Goal: Task Accomplishment & Management: Complete application form

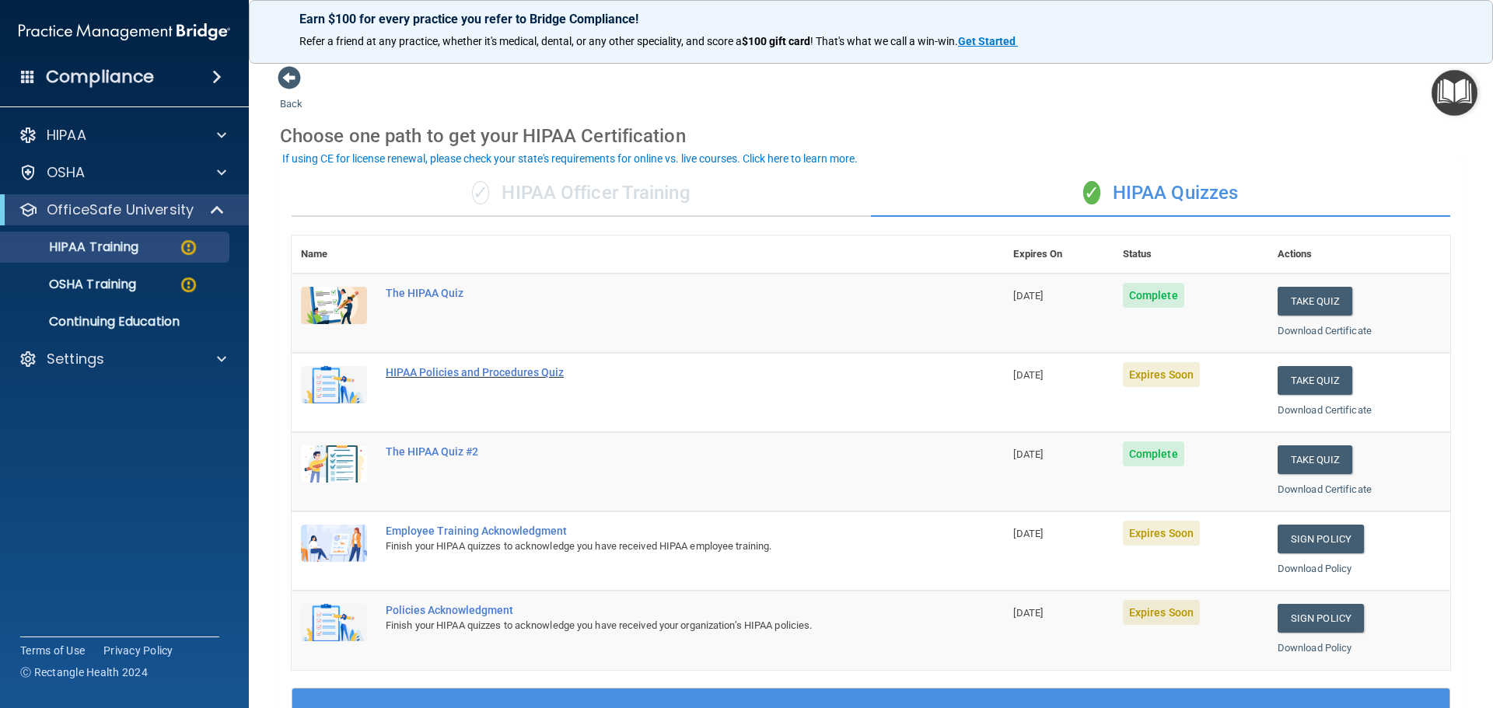
click at [500, 371] on div "HIPAA Policies and Procedures Quiz" at bounding box center [656, 372] width 540 height 12
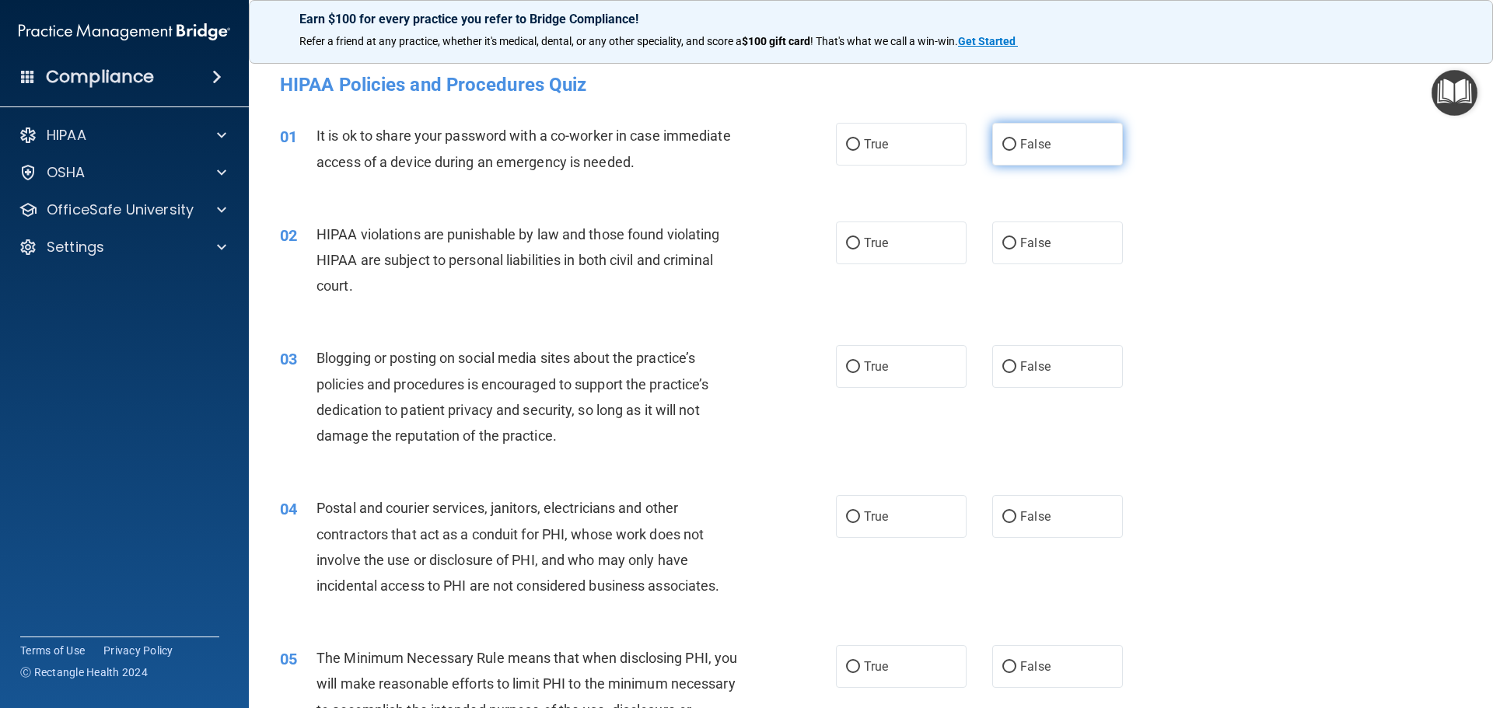
click at [1002, 140] on input "False" at bounding box center [1009, 145] width 14 height 12
radio input "true"
click at [847, 246] on input "True" at bounding box center [853, 244] width 14 height 12
radio input "true"
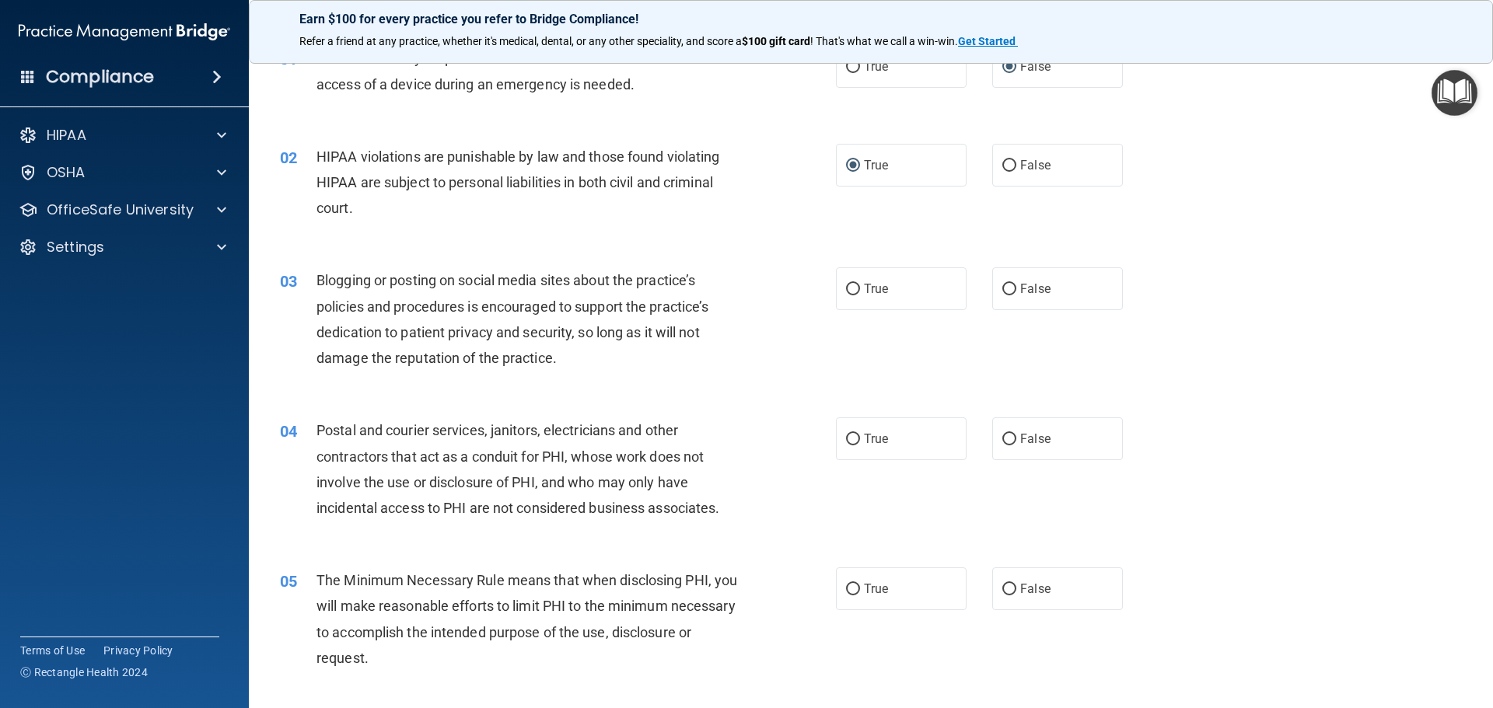
scroll to position [155, 0]
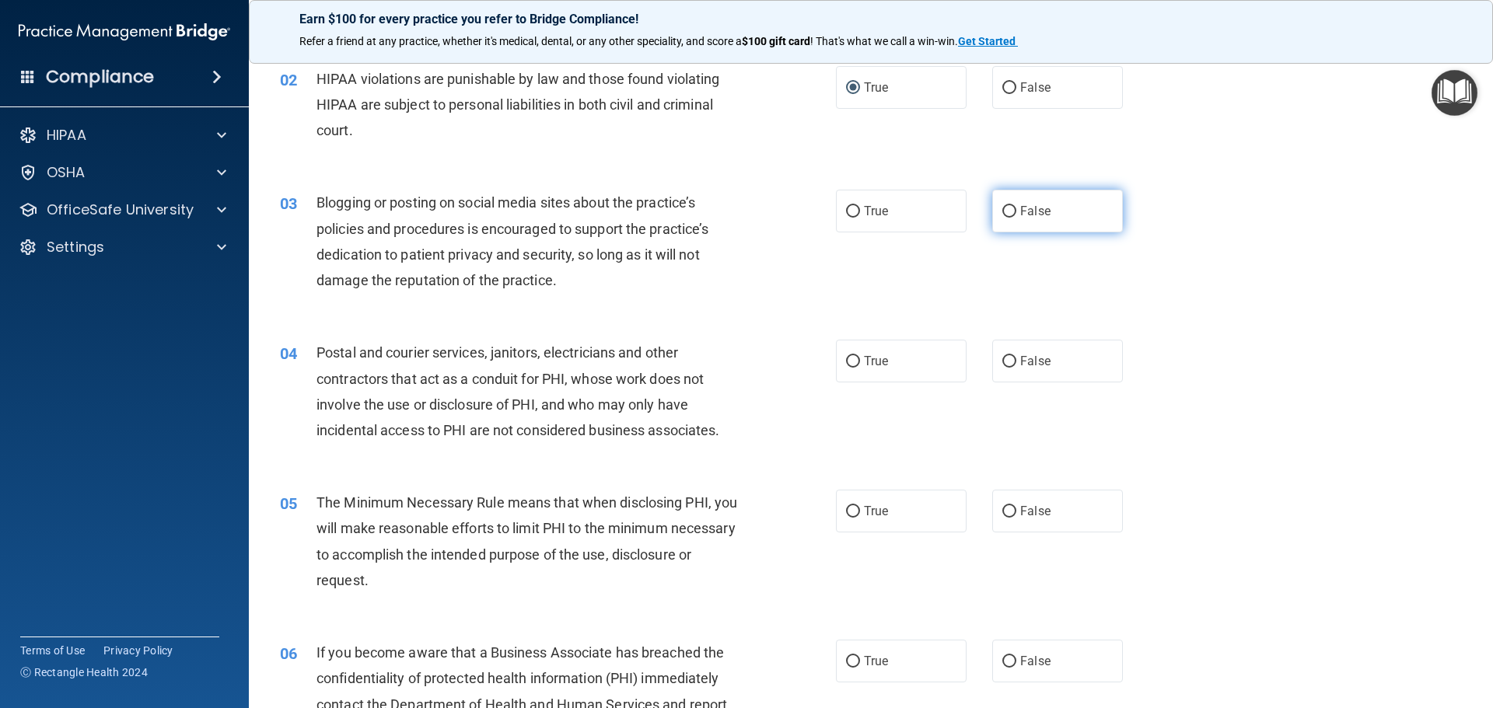
click at [1002, 213] on input "False" at bounding box center [1009, 212] width 14 height 12
radio input "true"
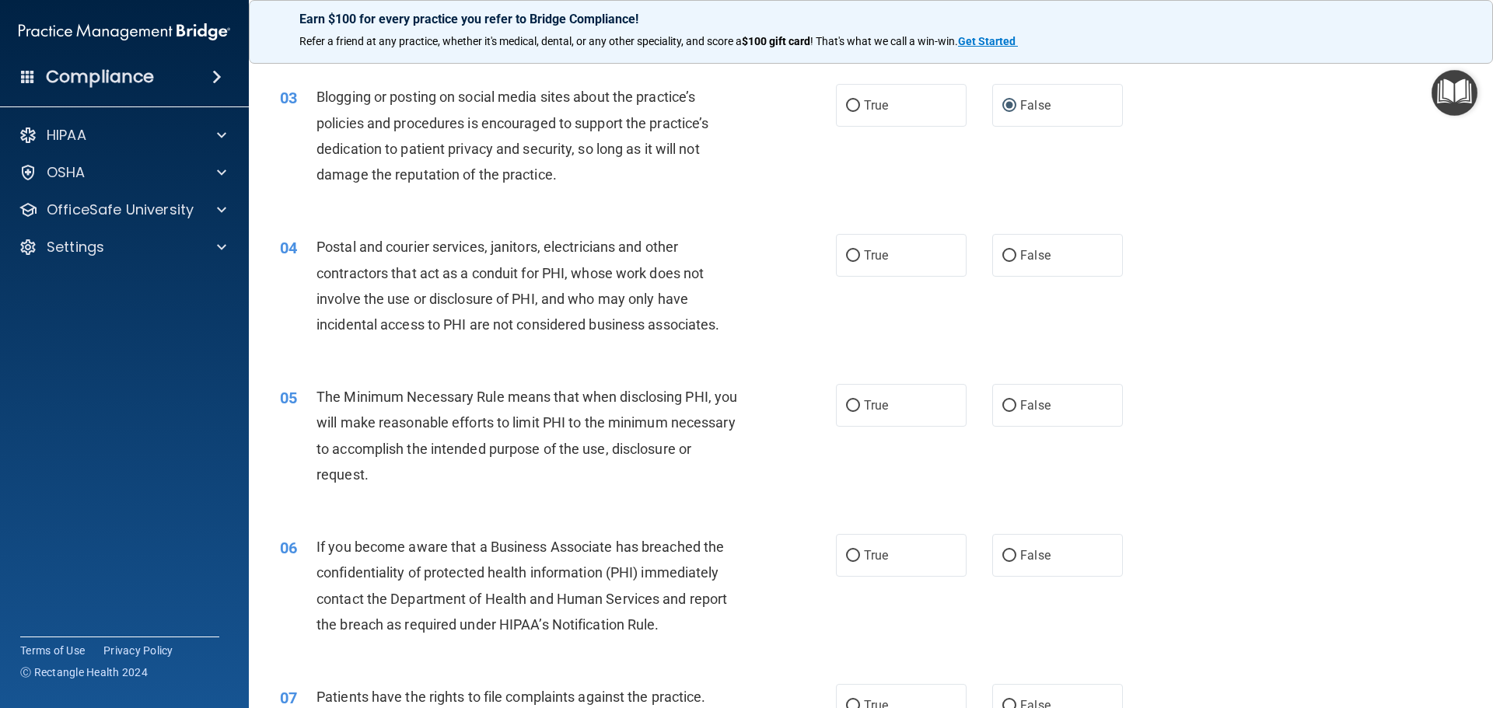
scroll to position [233, 0]
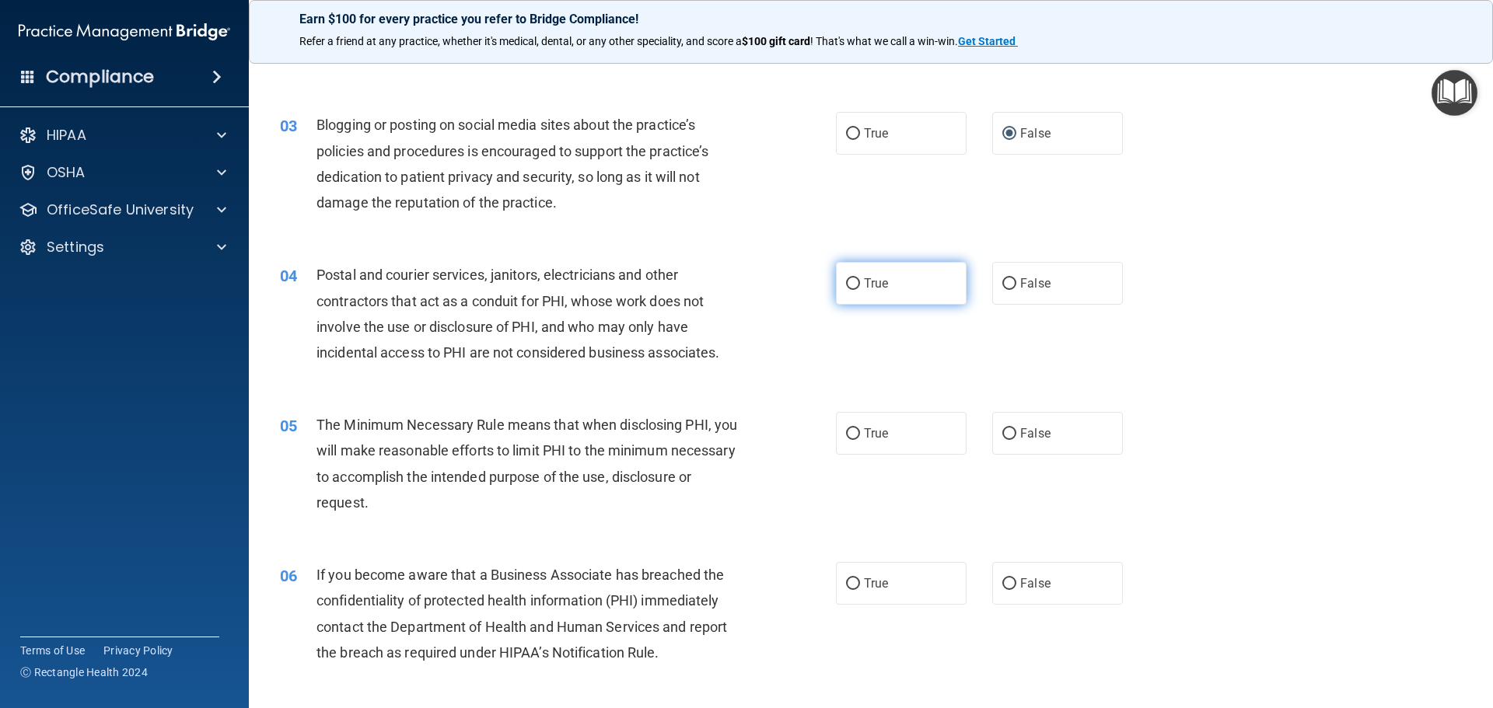
click at [850, 284] on input "True" at bounding box center [853, 284] width 14 height 12
radio input "true"
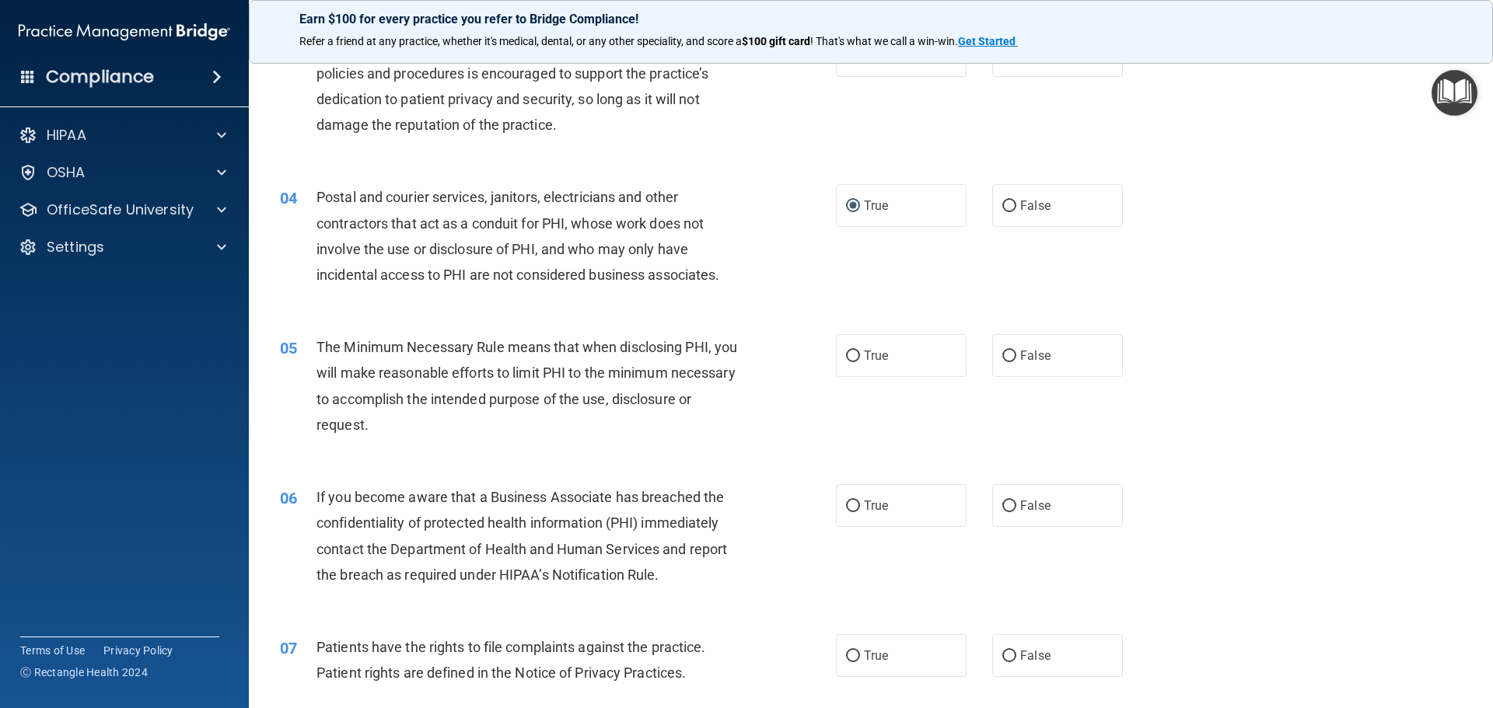
scroll to position [389, 0]
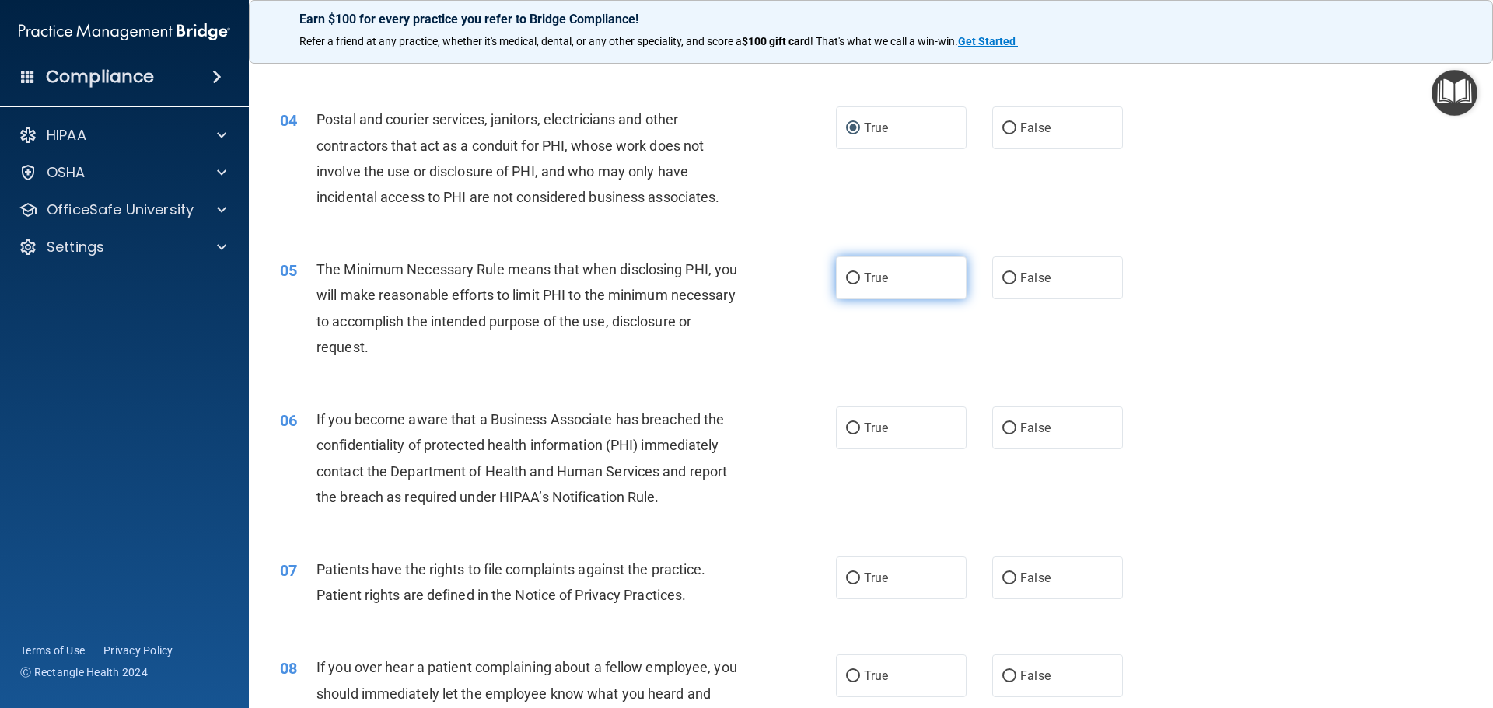
click at [851, 279] on input "True" at bounding box center [853, 279] width 14 height 12
radio input "true"
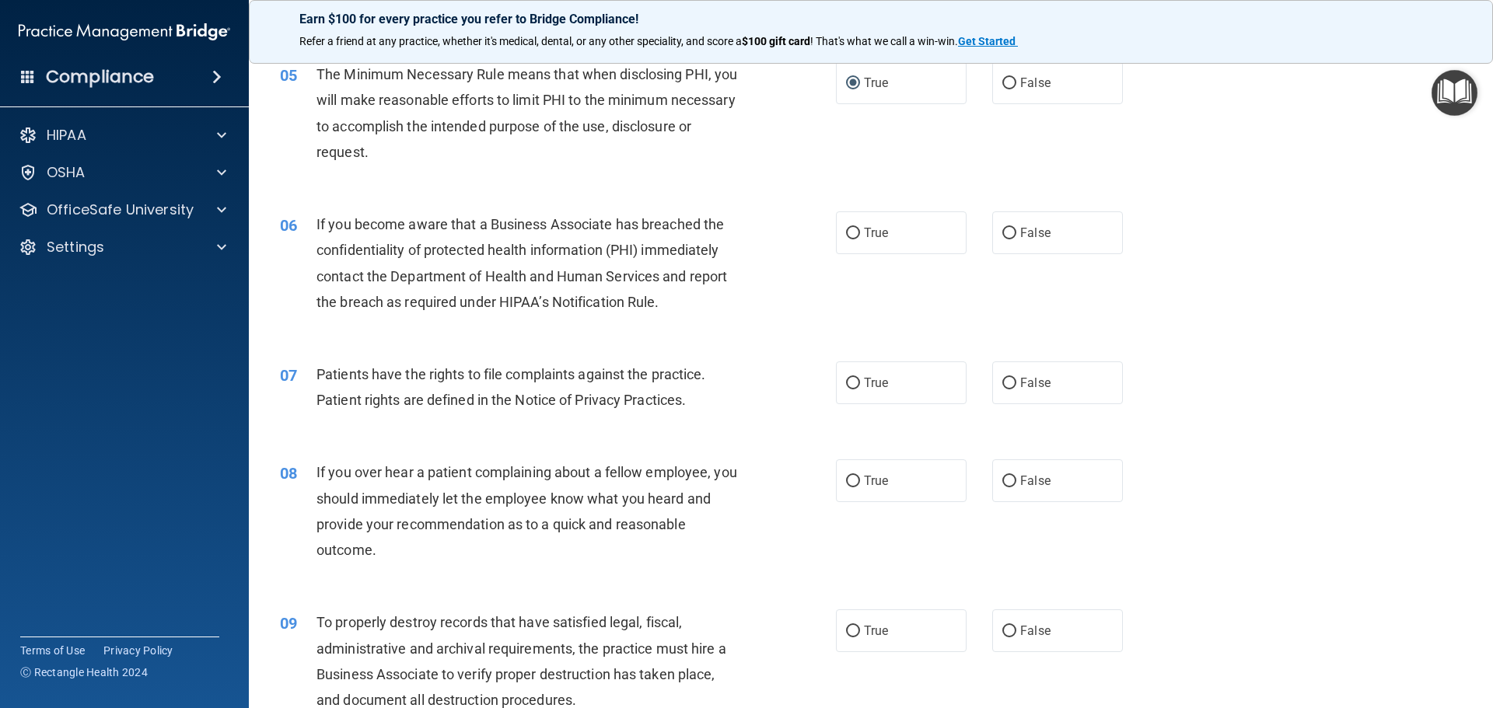
scroll to position [622, 0]
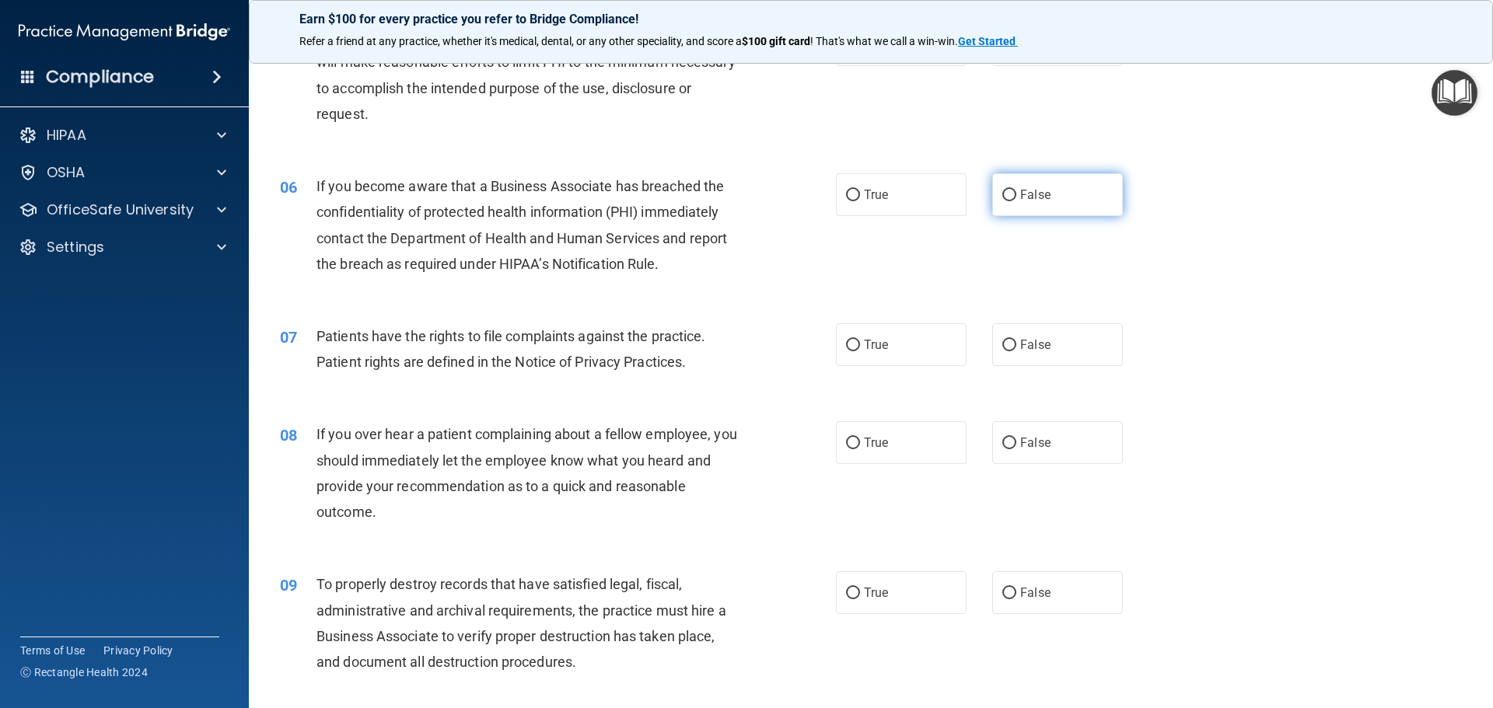
click at [1004, 194] on input "False" at bounding box center [1009, 196] width 14 height 12
radio input "true"
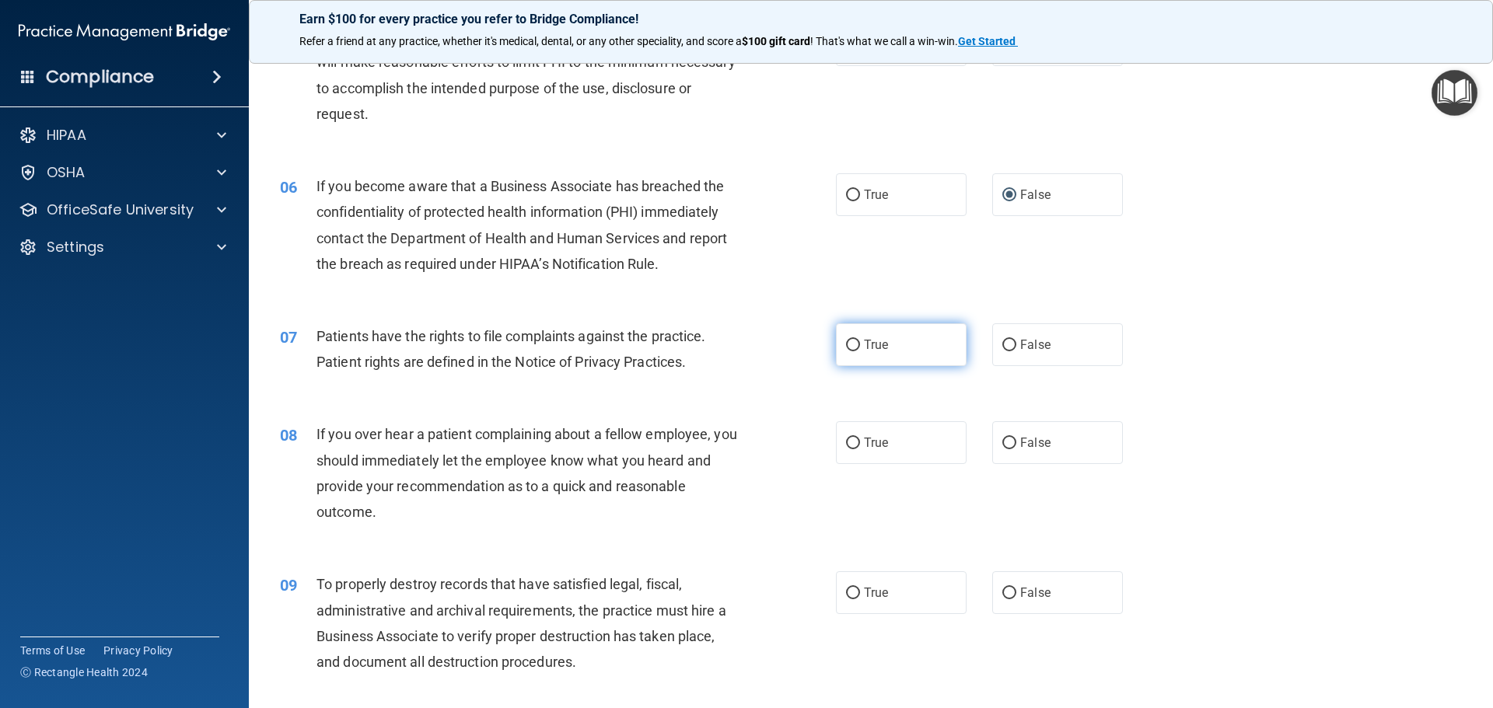
click at [857, 348] on label "True" at bounding box center [901, 344] width 131 height 43
click at [857, 348] on input "True" at bounding box center [853, 346] width 14 height 12
radio input "true"
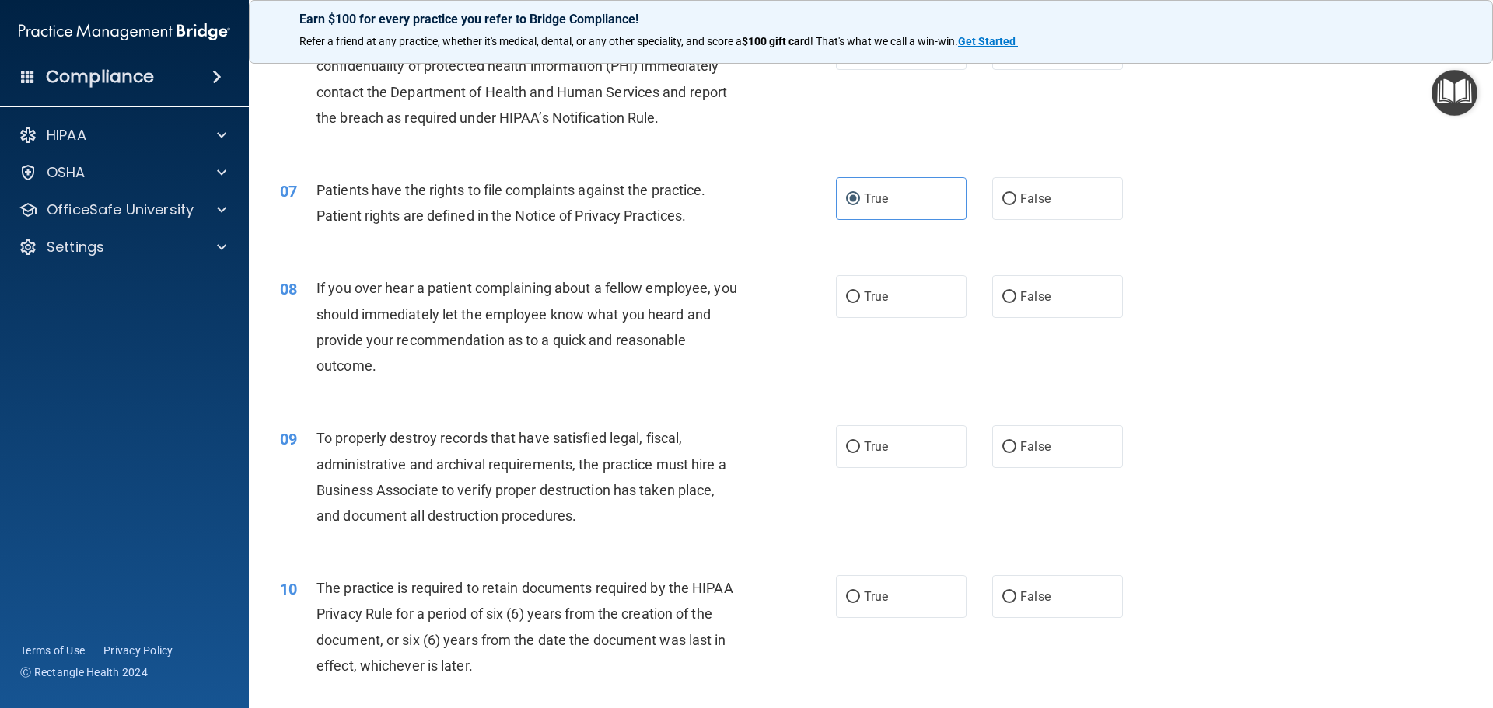
scroll to position [777, 0]
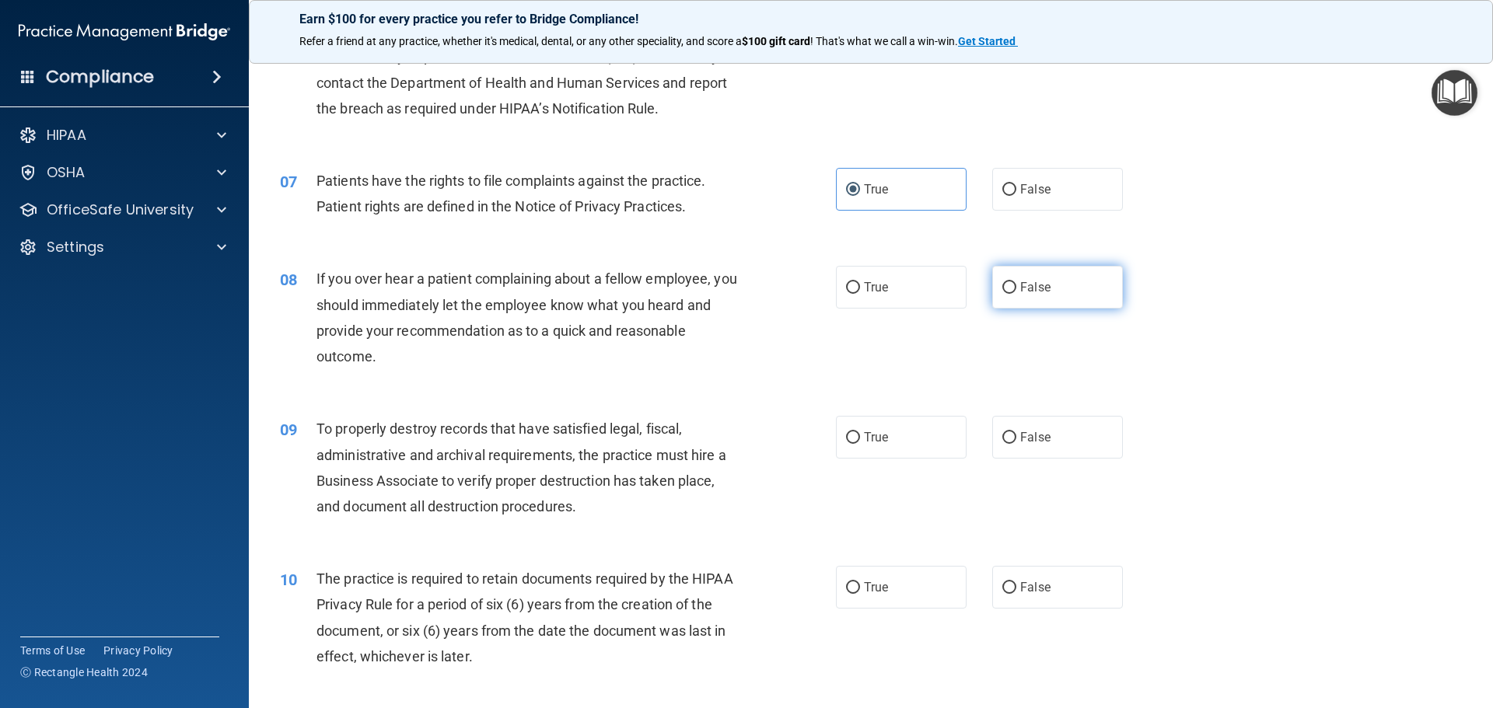
click at [1002, 289] on input "False" at bounding box center [1009, 288] width 14 height 12
radio input "true"
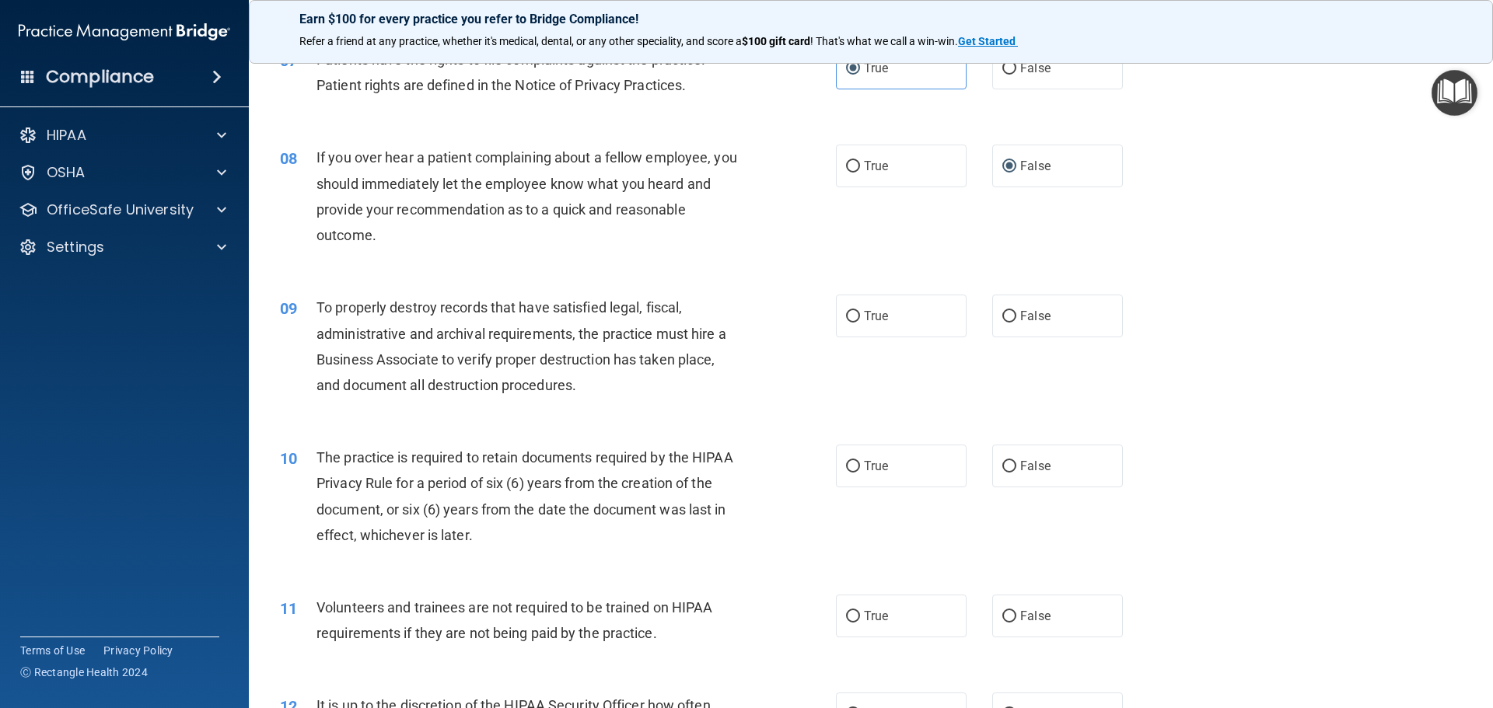
scroll to position [933, 0]
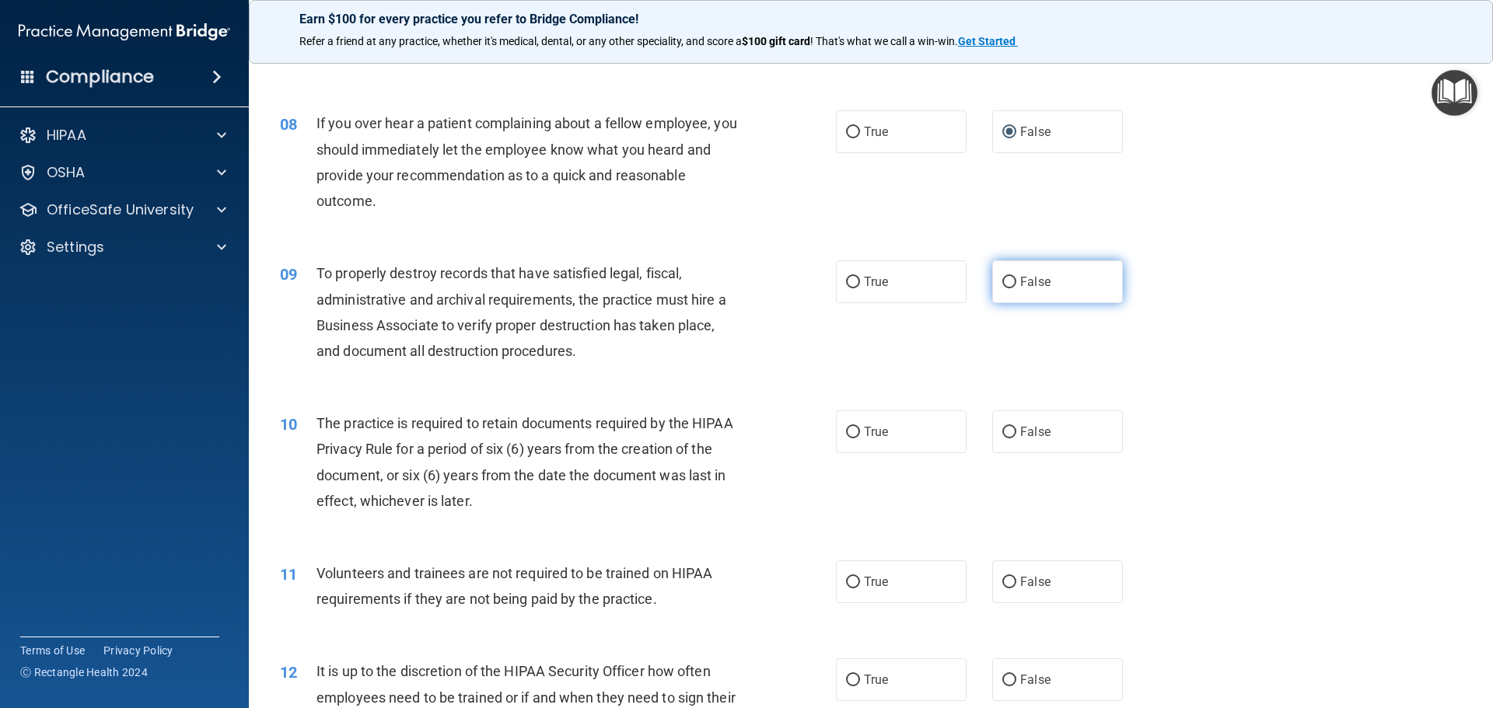
click at [1004, 288] on input "False" at bounding box center [1009, 283] width 14 height 12
radio input "true"
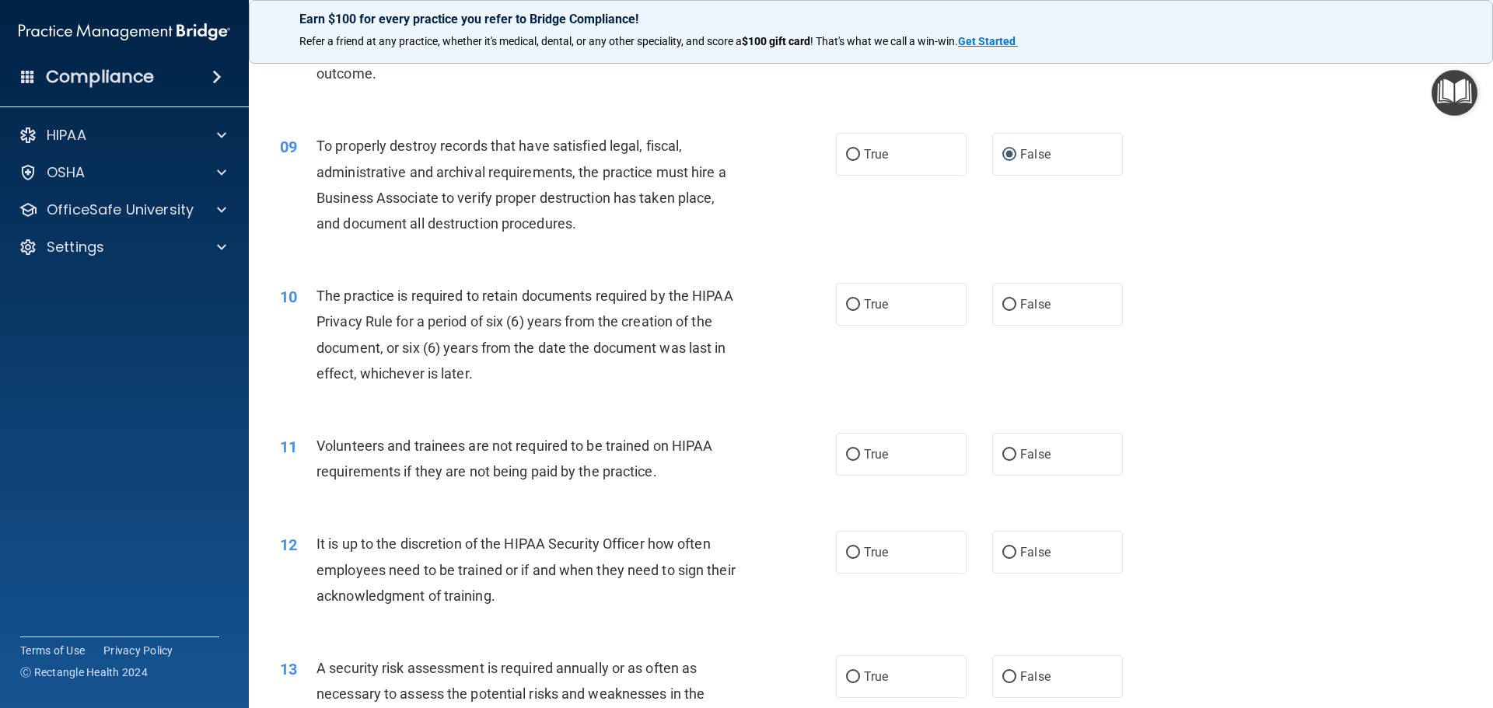
scroll to position [1088, 0]
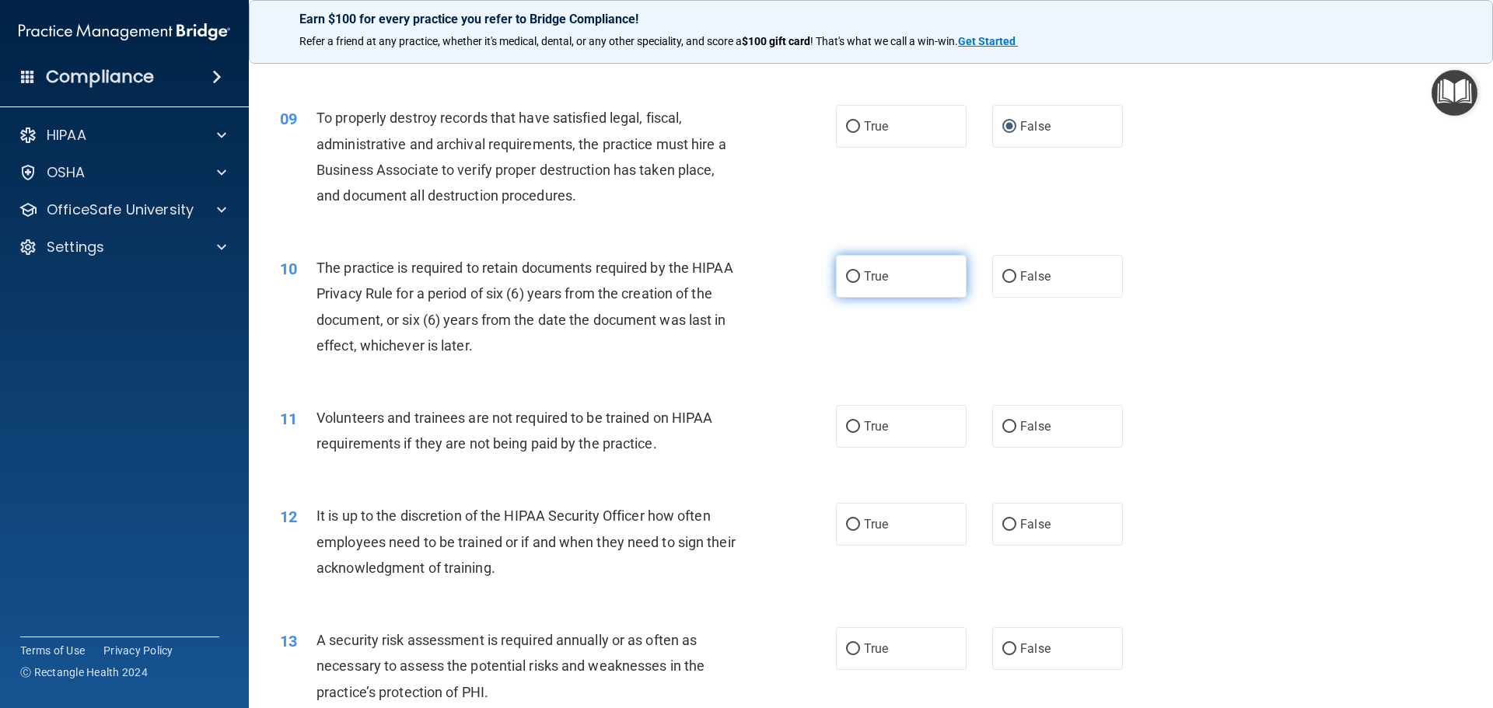
click at [850, 274] on input "True" at bounding box center [853, 277] width 14 height 12
radio input "true"
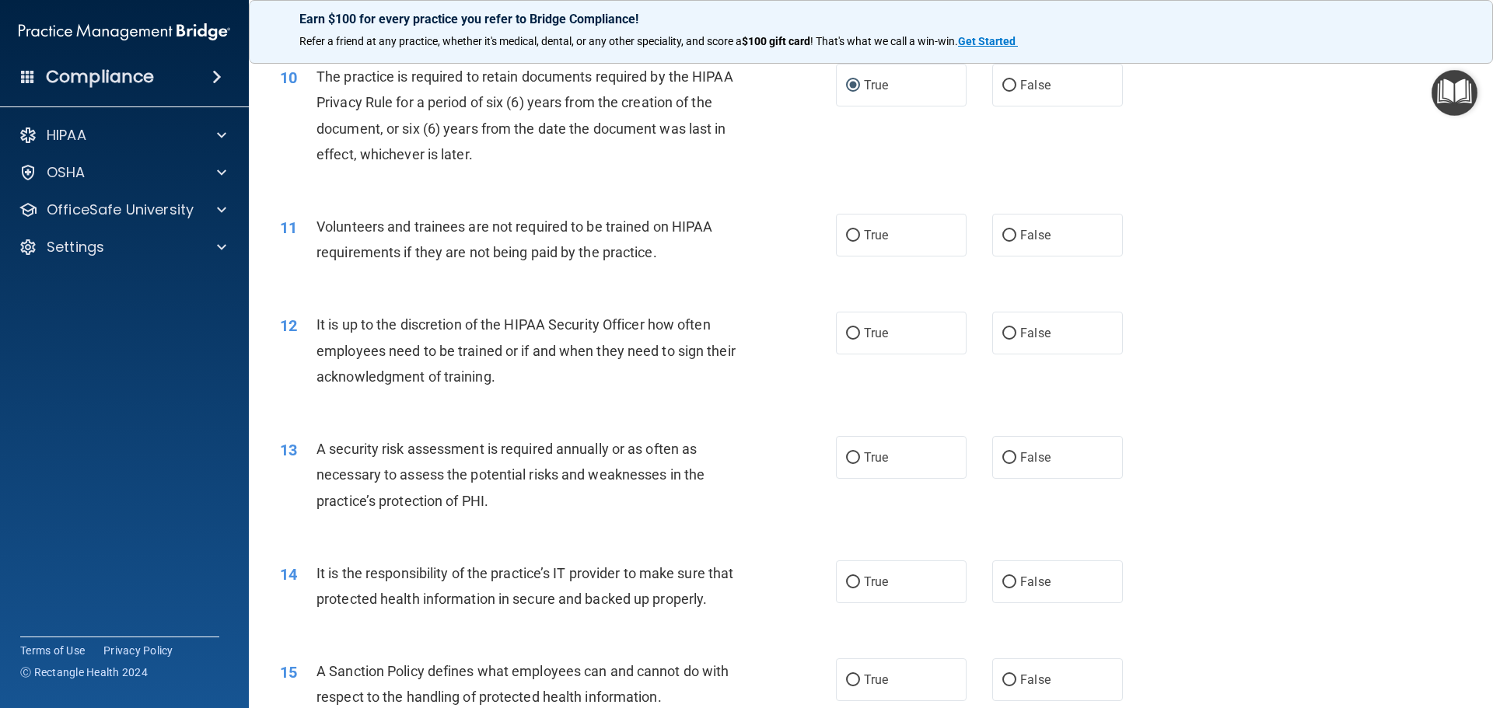
scroll to position [1322, 0]
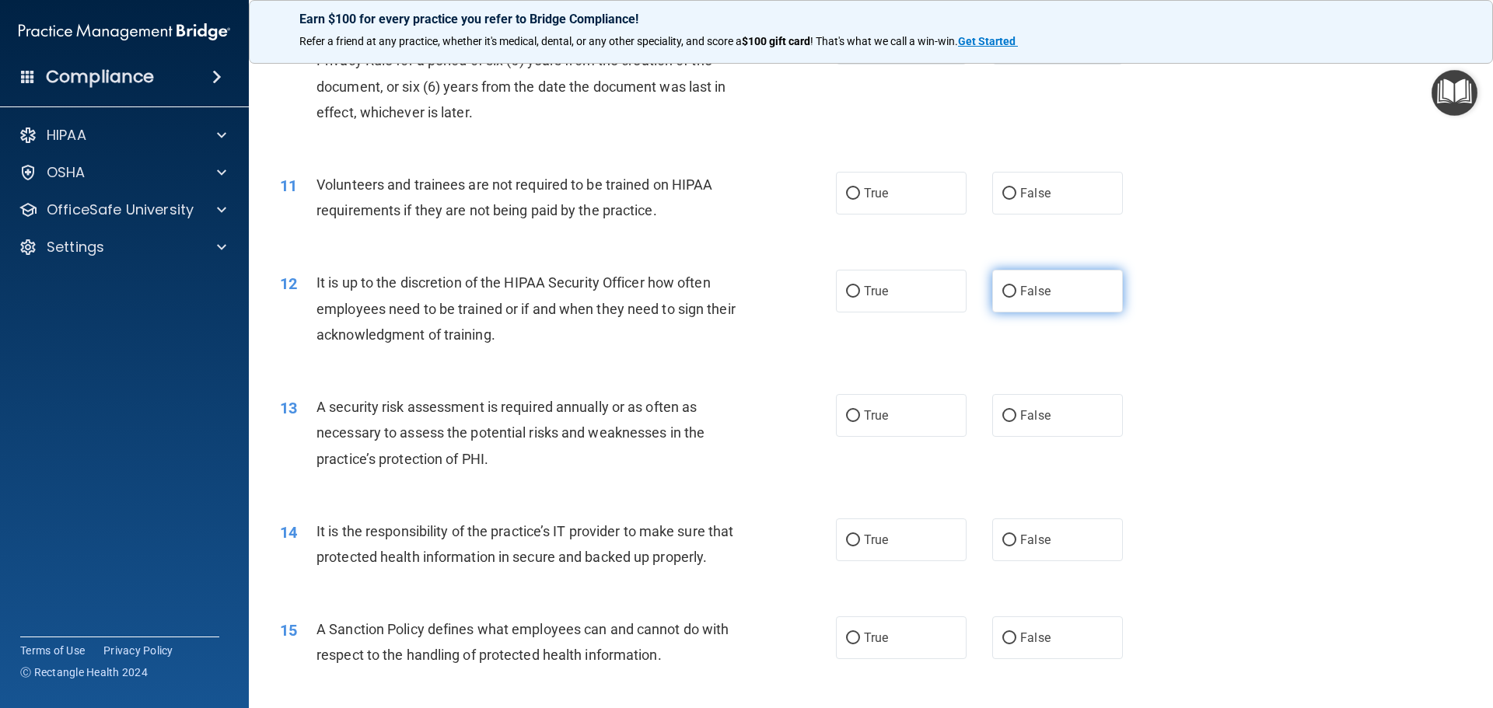
click at [1004, 289] on input "False" at bounding box center [1009, 292] width 14 height 12
radio input "true"
click at [1008, 196] on input "False" at bounding box center [1009, 194] width 14 height 12
radio input "true"
click at [849, 414] on input "True" at bounding box center [853, 416] width 14 height 12
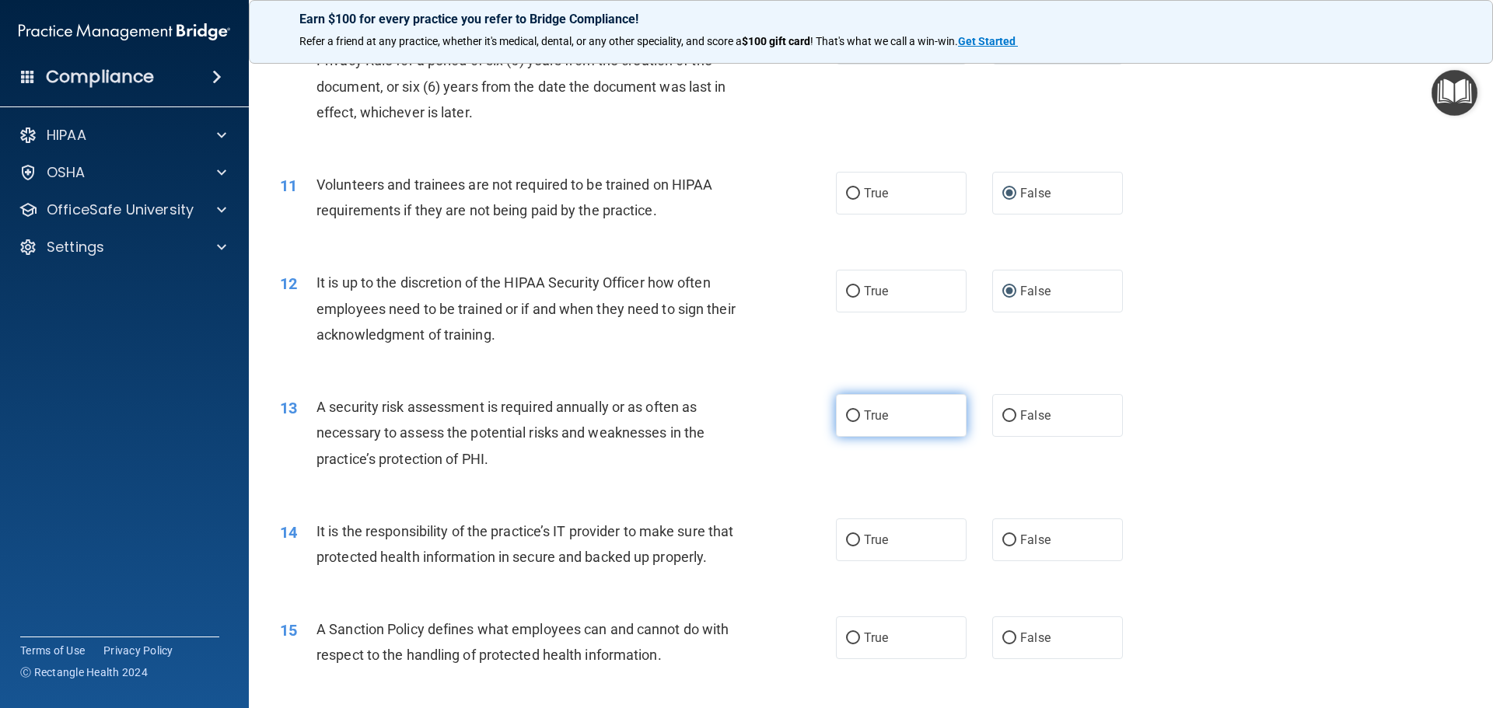
radio input "true"
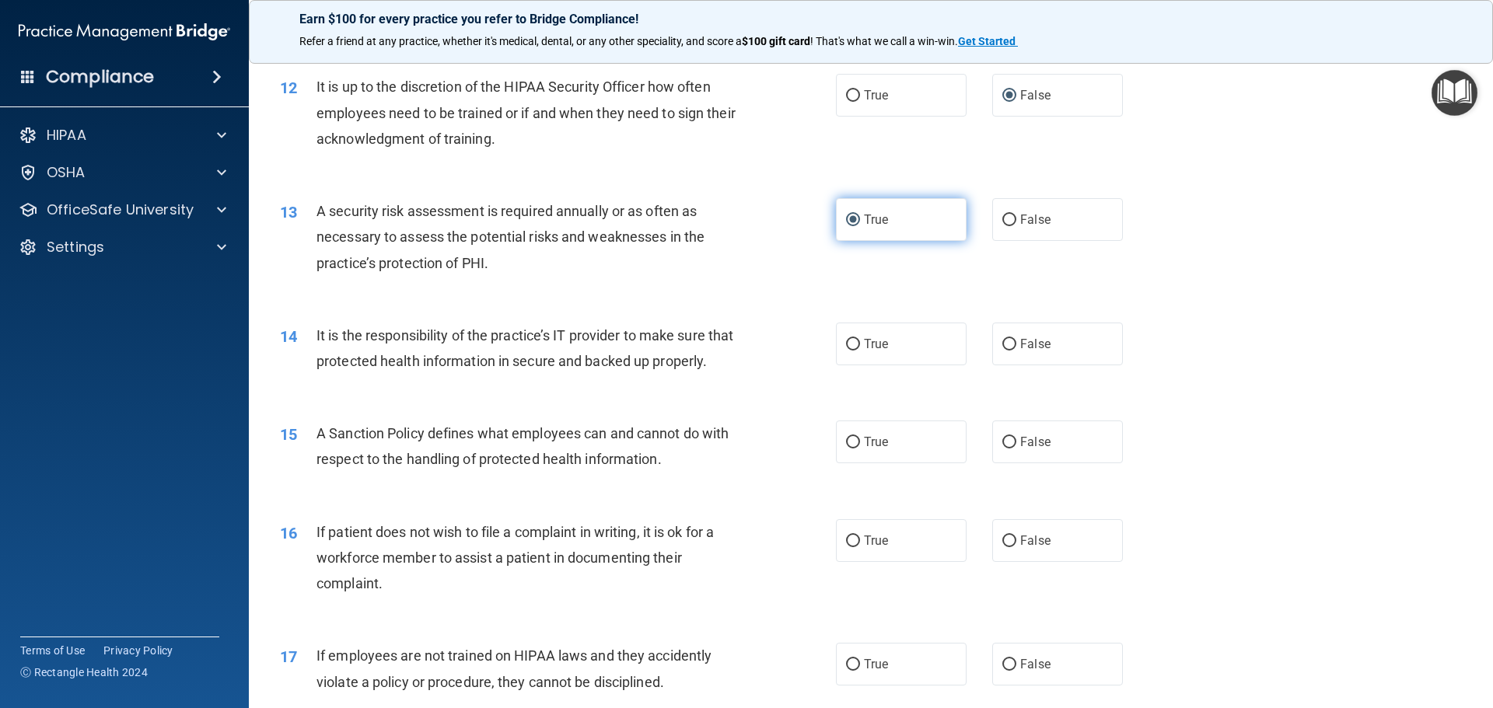
scroll to position [1555, 0]
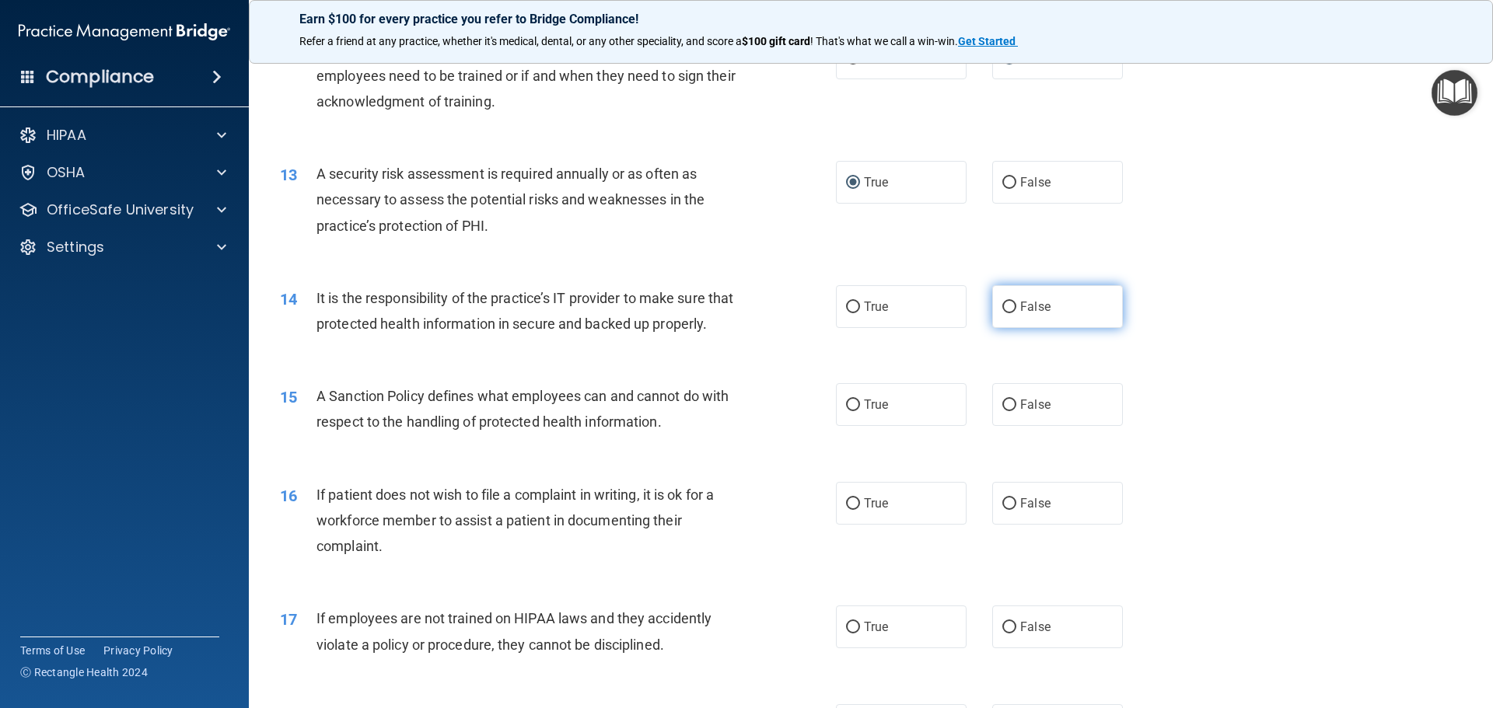
click at [1005, 309] on input "False" at bounding box center [1009, 308] width 14 height 12
radio input "true"
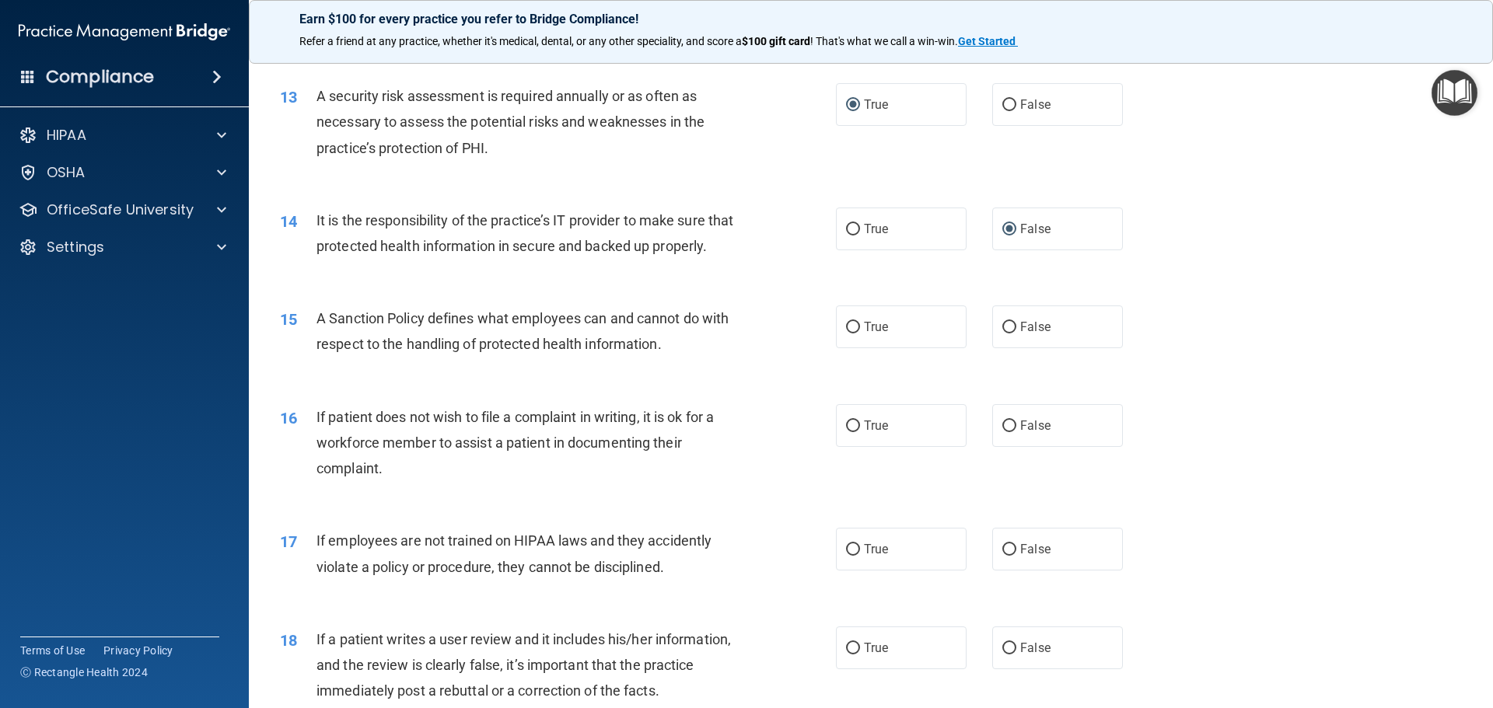
scroll to position [1710, 0]
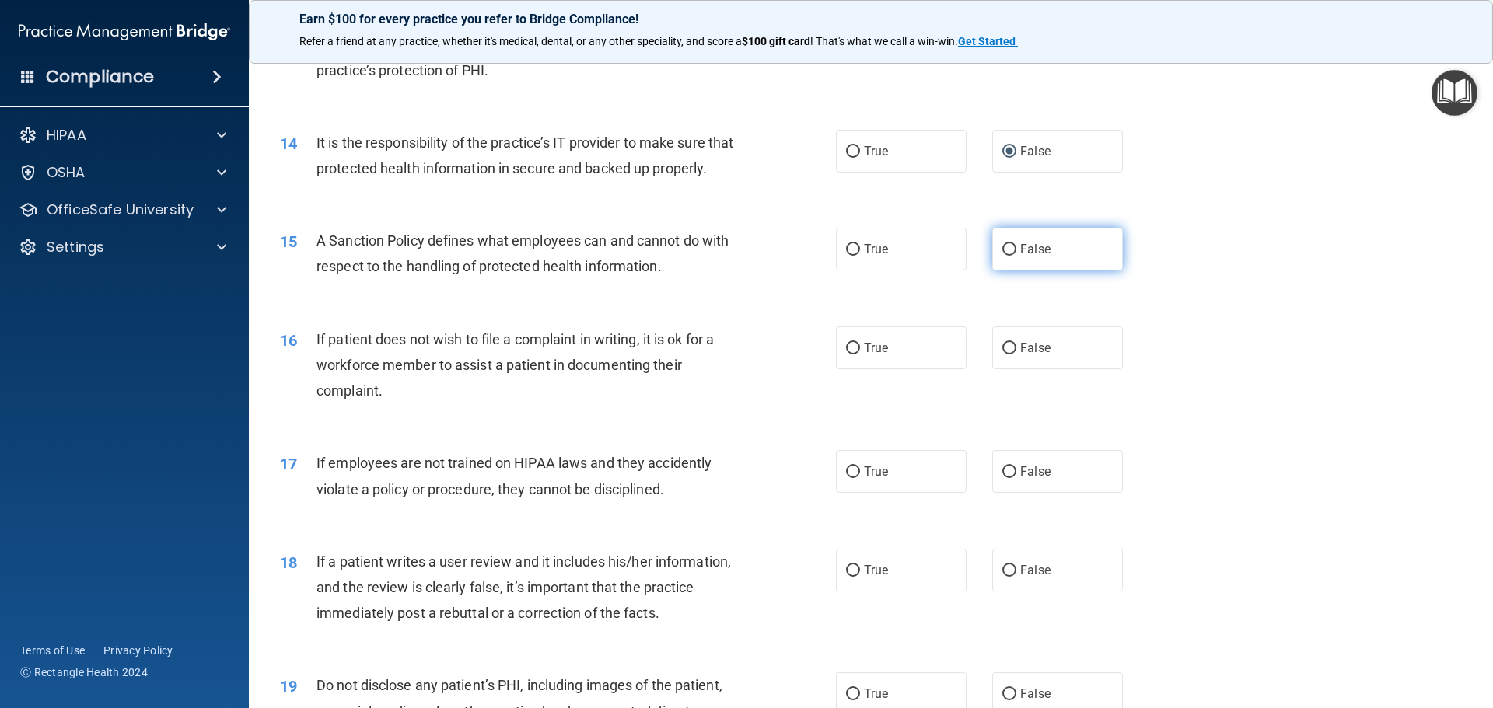
click at [1004, 256] on input "False" at bounding box center [1009, 250] width 14 height 12
radio input "true"
click at [851, 355] on input "True" at bounding box center [853, 349] width 14 height 12
radio input "true"
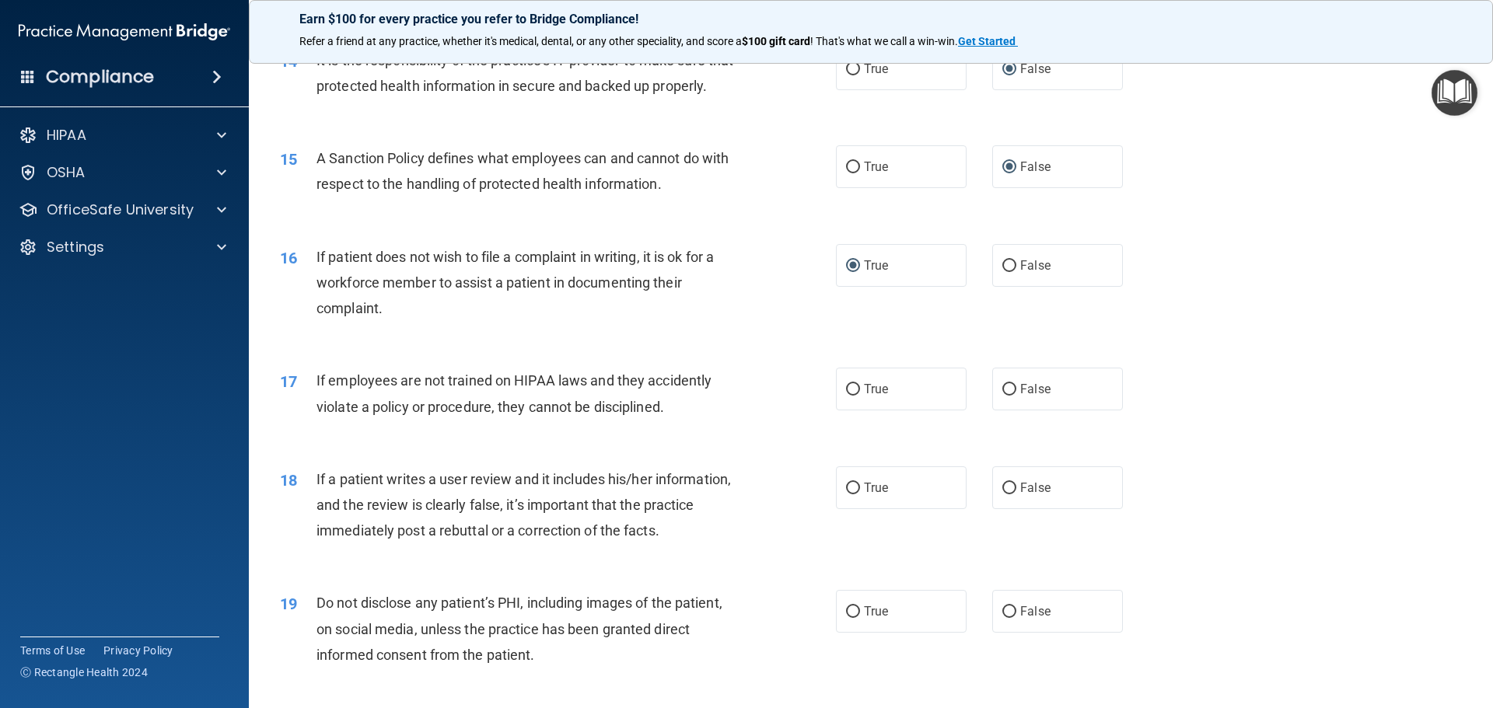
scroll to position [1866, 0]
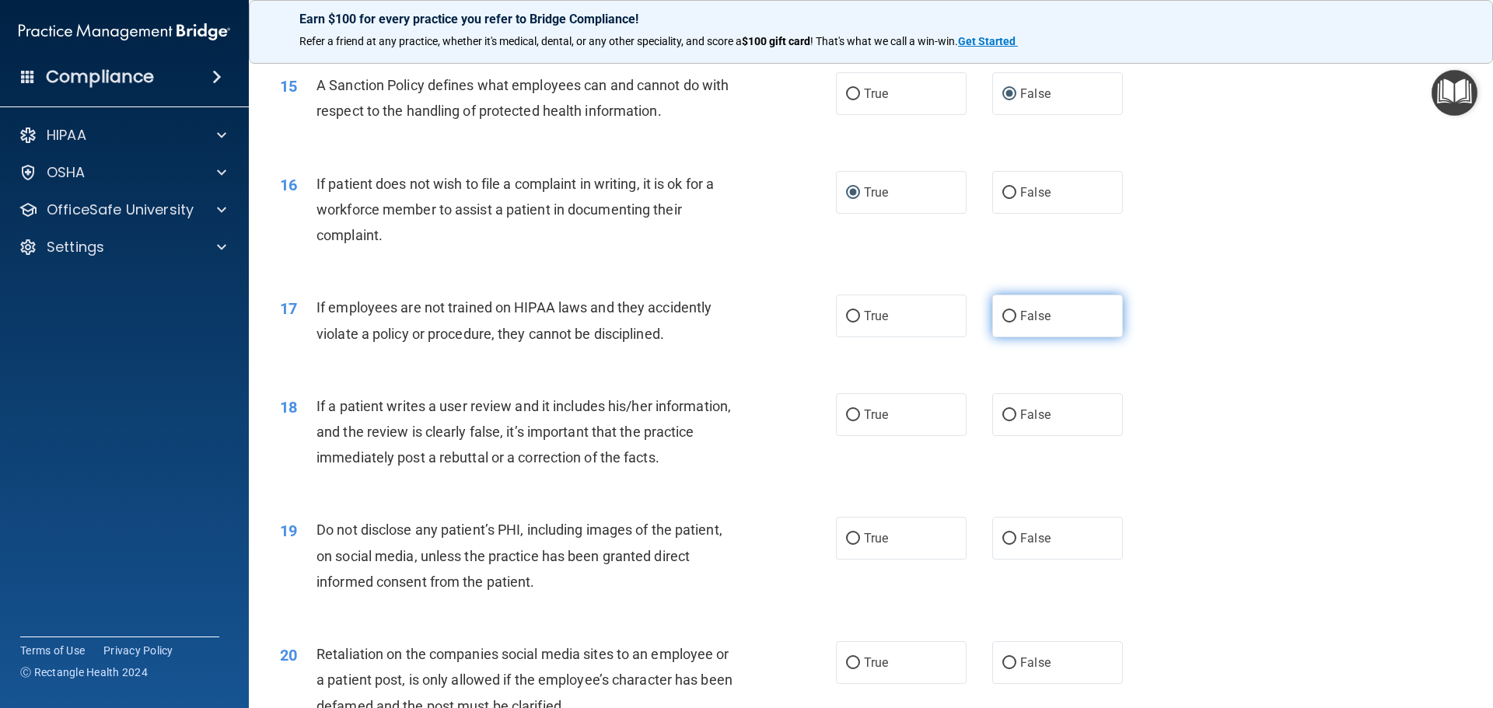
click at [1007, 323] on input "False" at bounding box center [1009, 317] width 14 height 12
radio input "true"
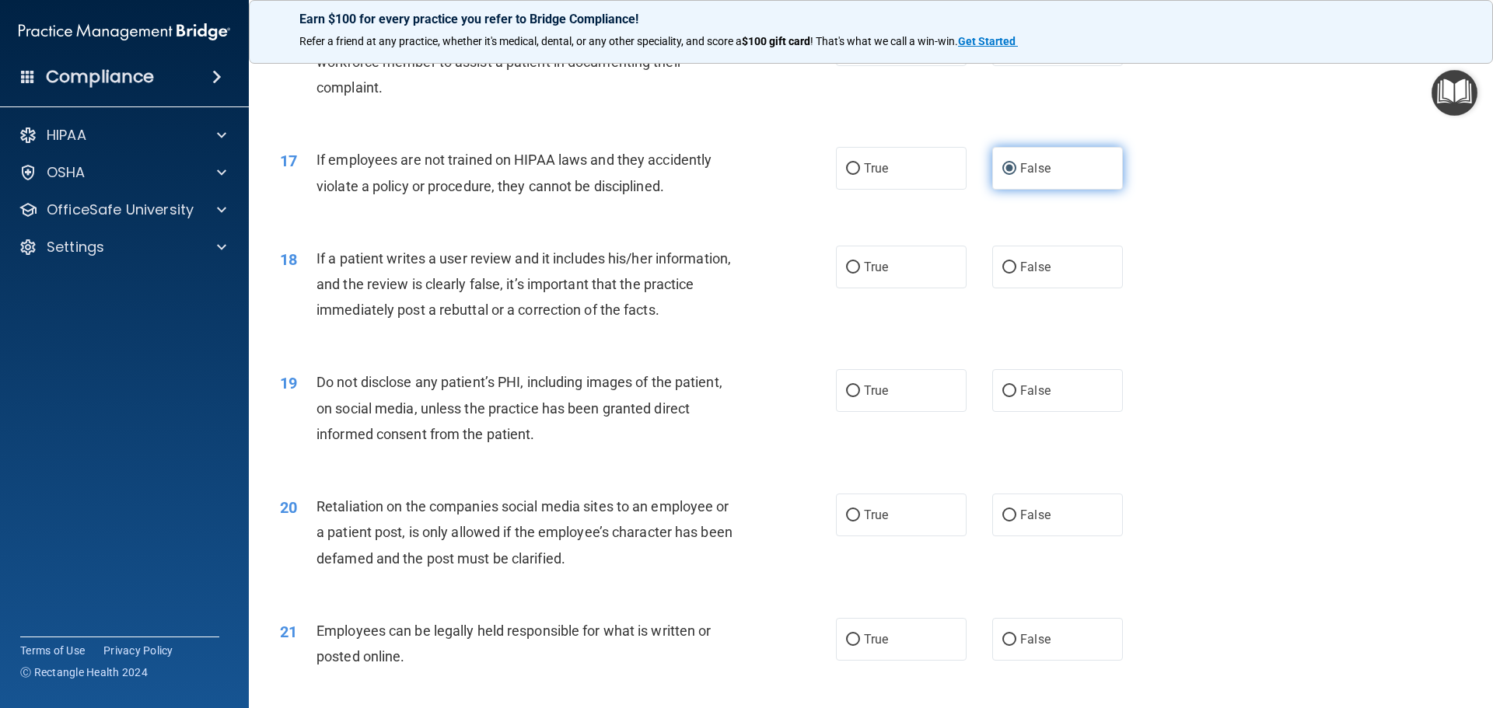
scroll to position [2021, 0]
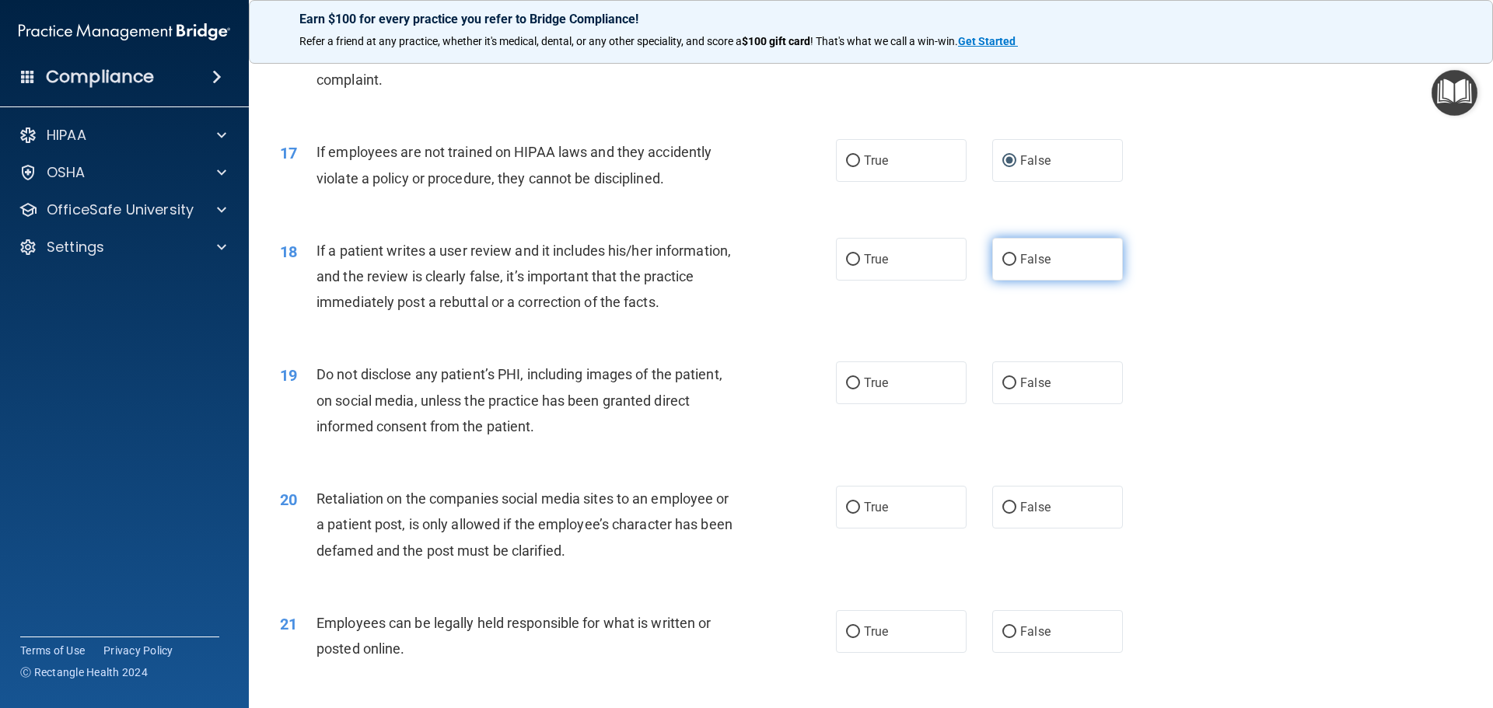
click at [1006, 266] on input "False" at bounding box center [1009, 260] width 14 height 12
radio input "true"
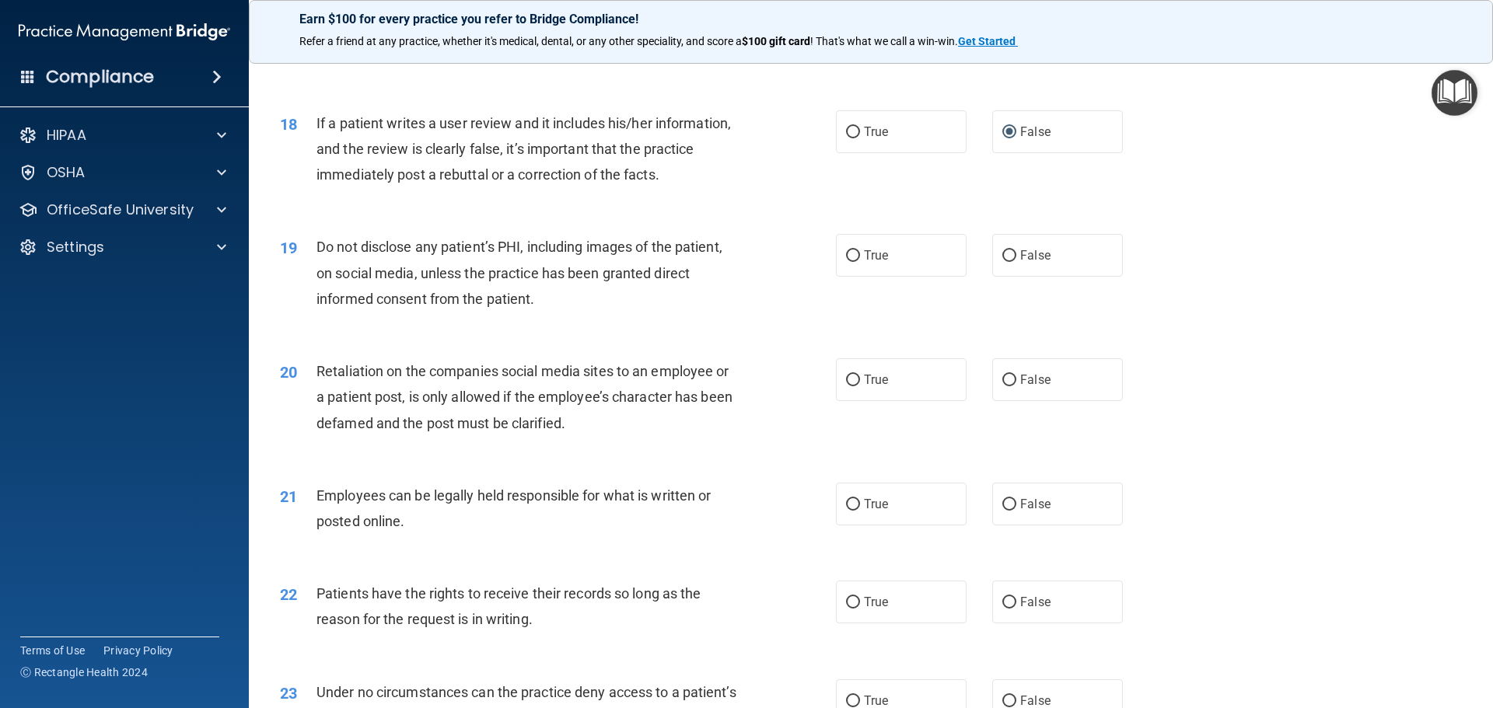
scroll to position [2177, 0]
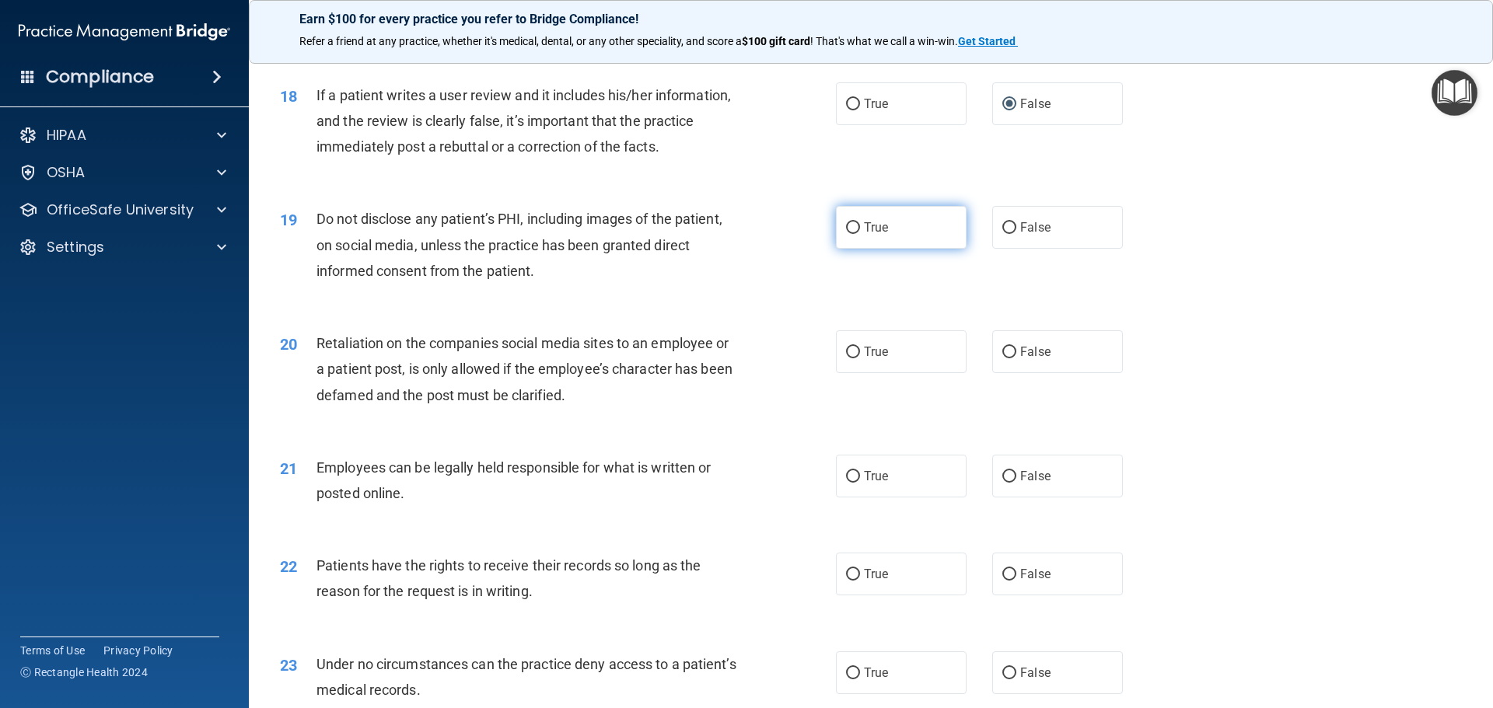
click at [851, 234] on input "True" at bounding box center [853, 228] width 14 height 12
radio input "true"
click at [876, 359] on span "True" at bounding box center [876, 351] width 24 height 15
click at [860, 358] on input "True" at bounding box center [853, 353] width 14 height 12
radio input "true"
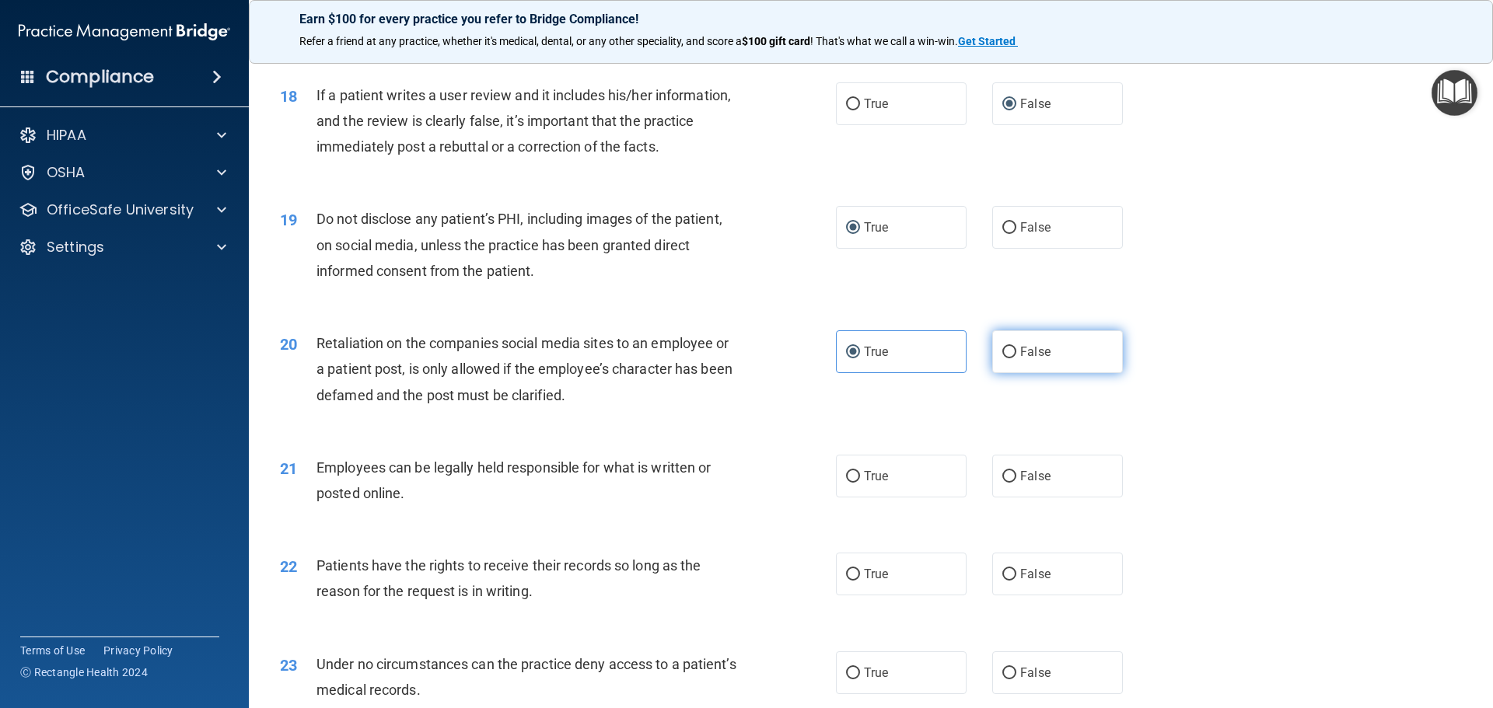
click at [1011, 373] on label "False" at bounding box center [1057, 351] width 131 height 43
click at [1011, 358] on input "False" at bounding box center [1009, 353] width 14 height 12
radio input "true"
radio input "false"
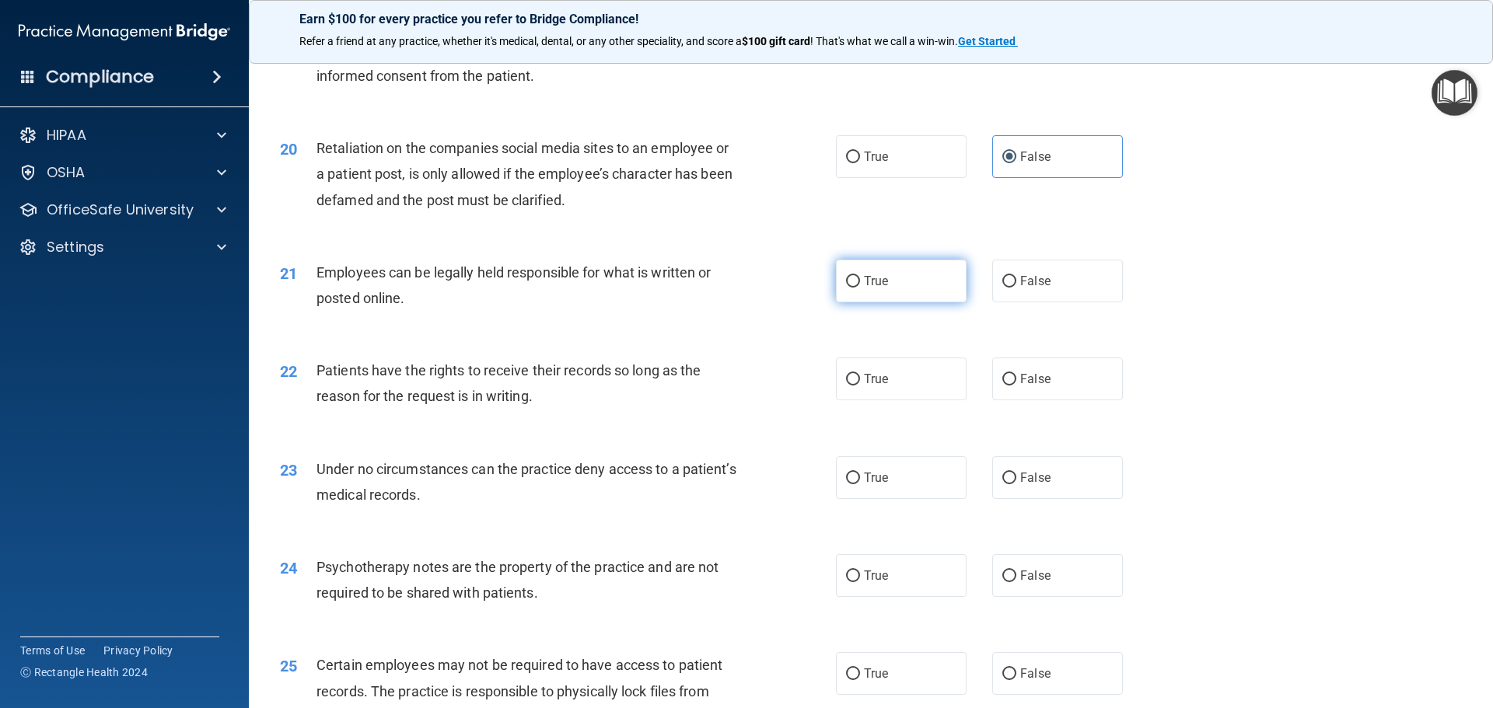
scroll to position [2410, 0]
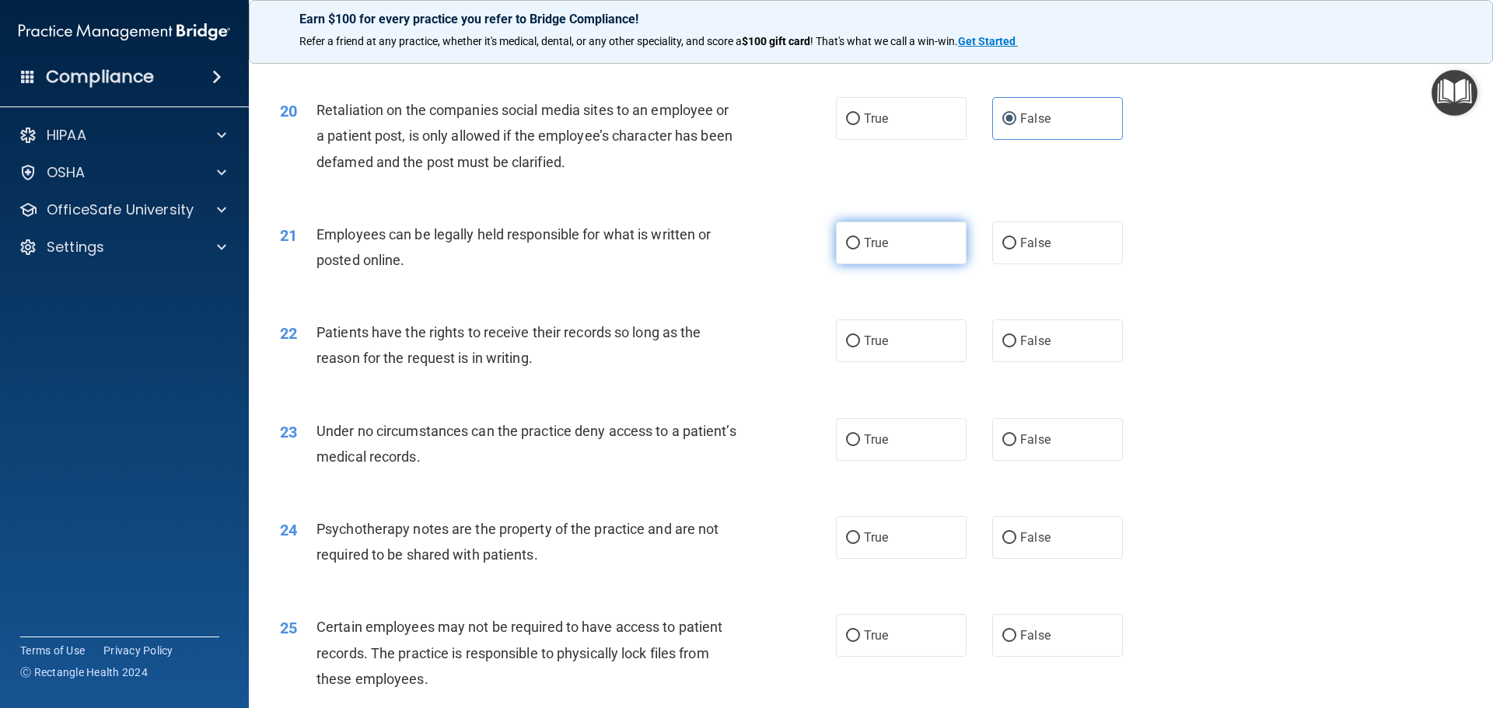
click at [847, 250] on input "True" at bounding box center [853, 244] width 14 height 12
radio input "true"
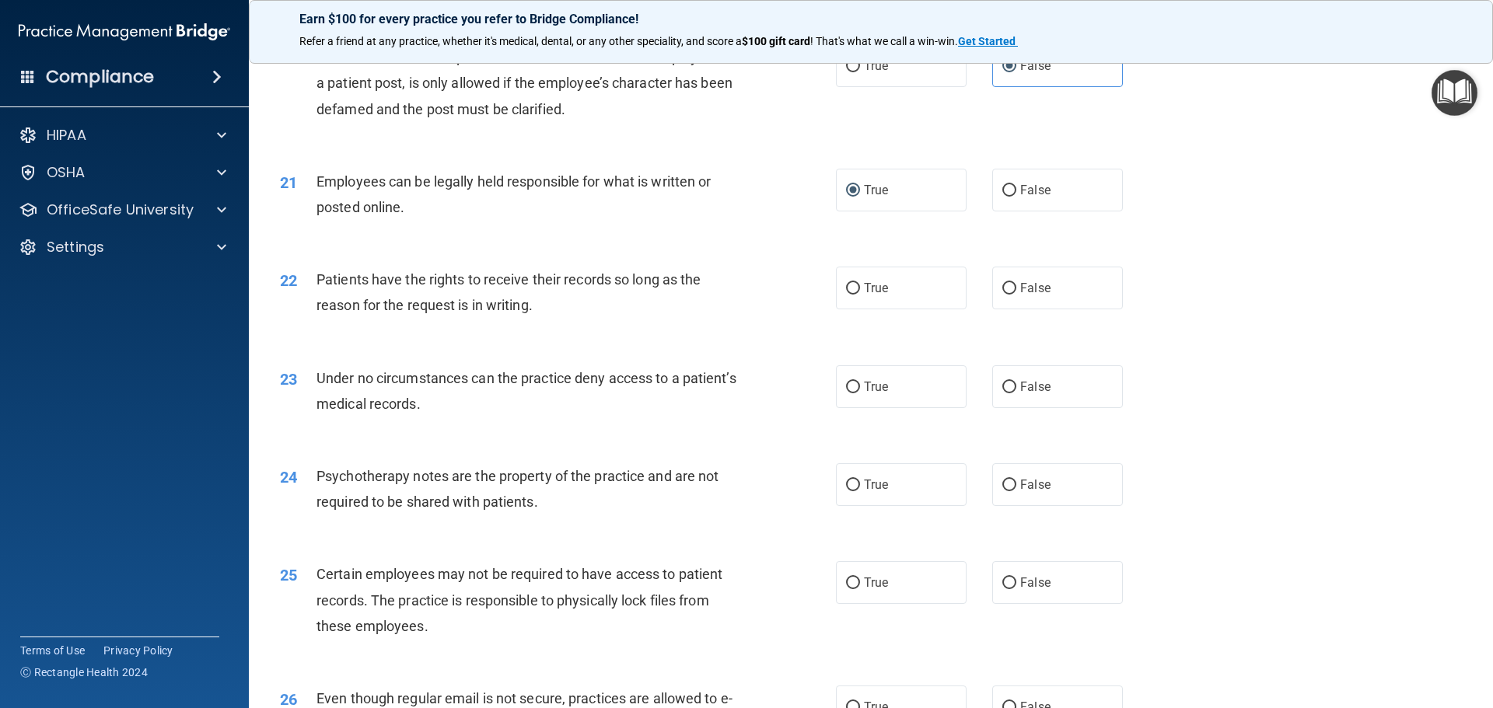
scroll to position [2488, 0]
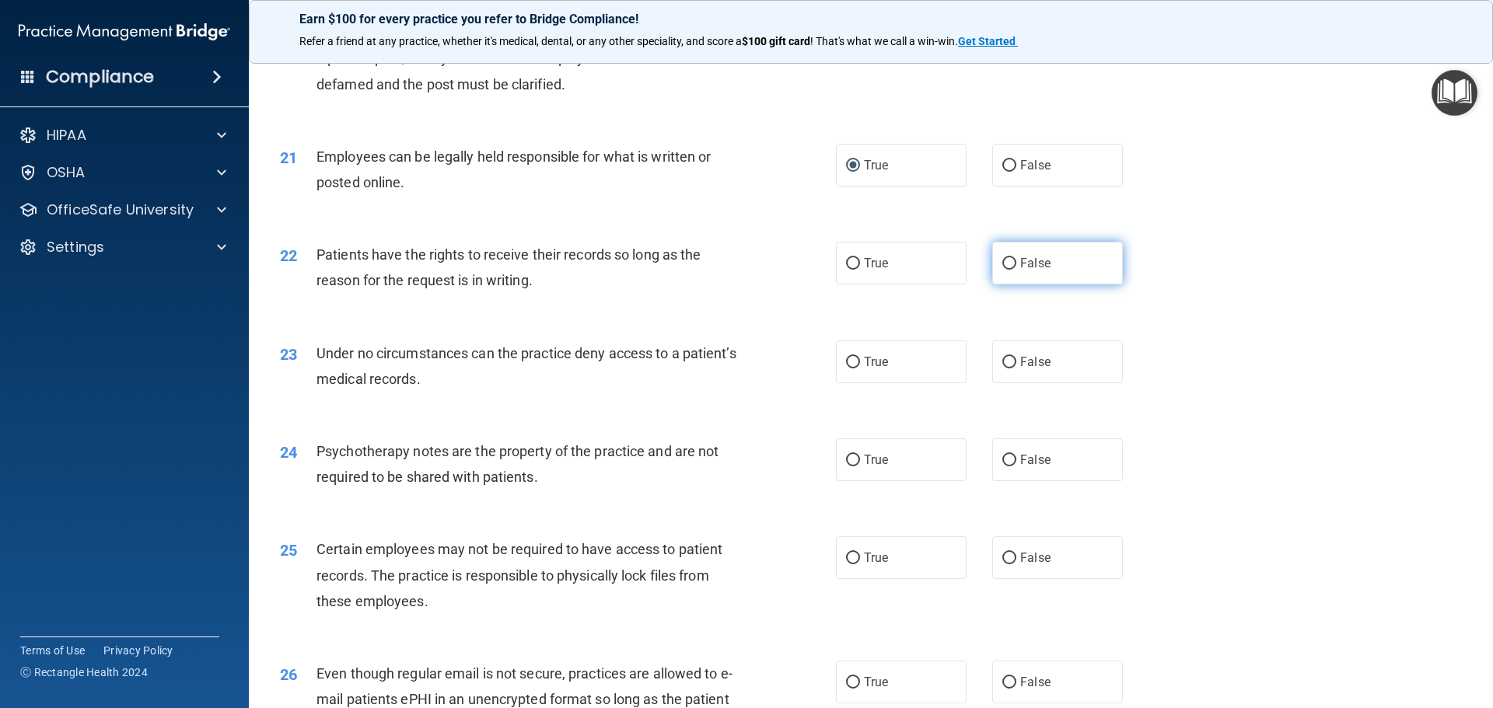
click at [1002, 270] on input "False" at bounding box center [1009, 264] width 14 height 12
radio input "true"
click at [994, 383] on label "False" at bounding box center [1057, 362] width 131 height 43
click at [1002, 368] on input "False" at bounding box center [1009, 363] width 14 height 12
radio input "true"
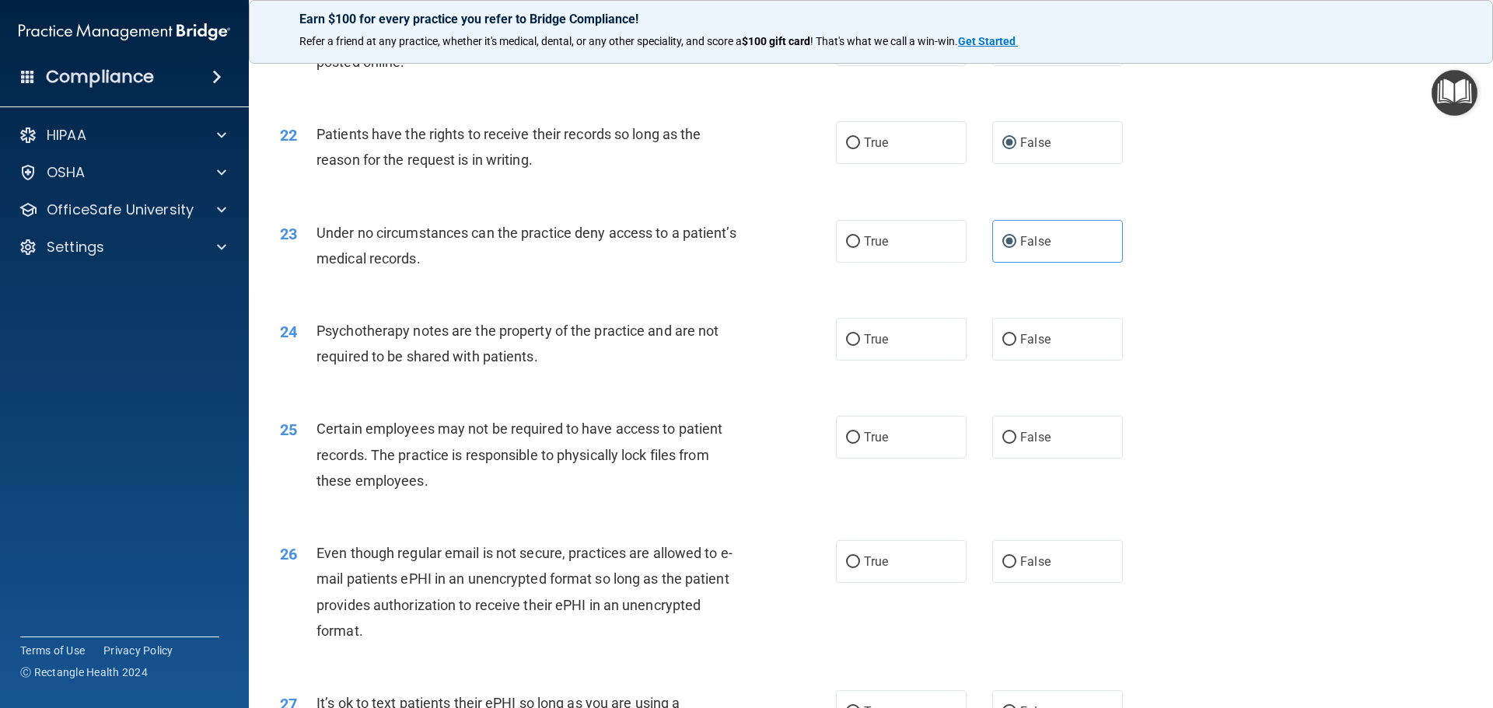
scroll to position [2643, 0]
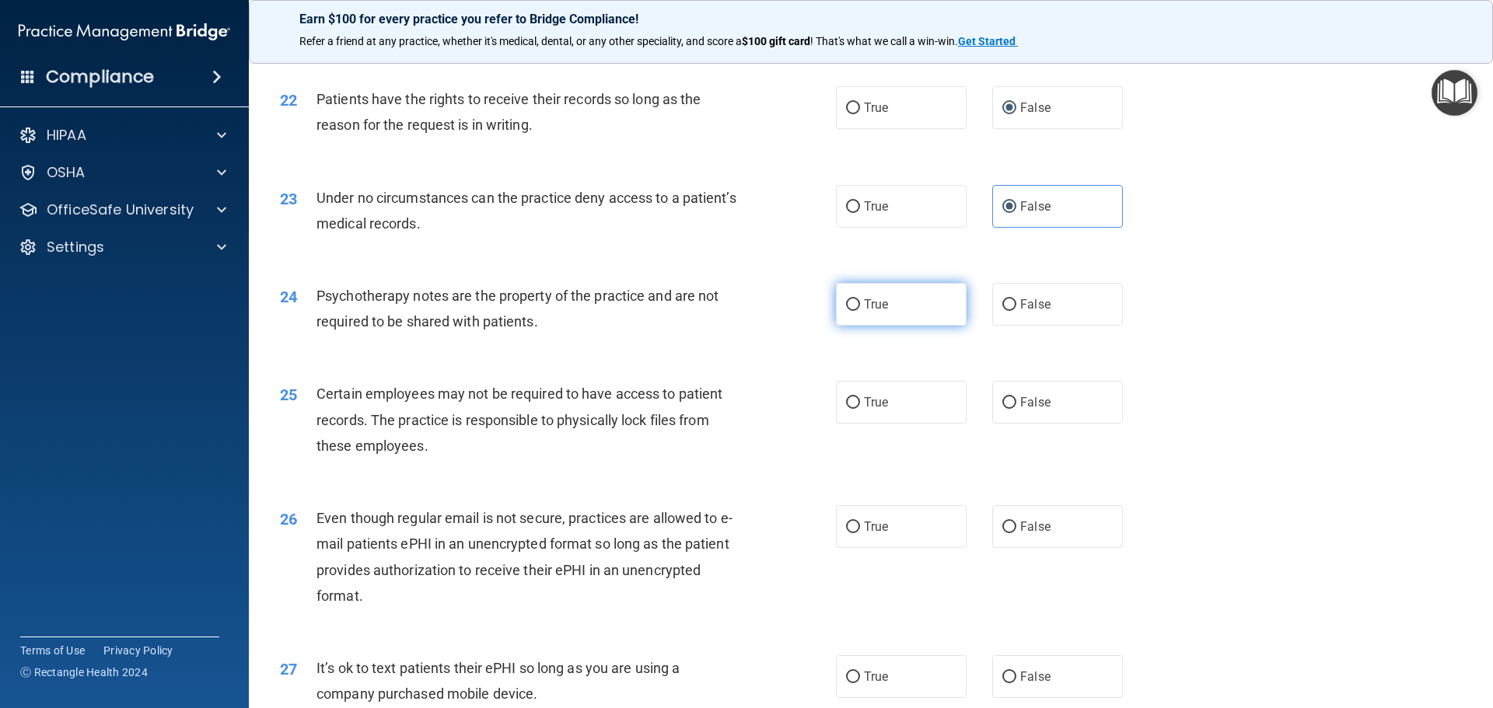
click at [854, 326] on label "True" at bounding box center [901, 304] width 131 height 43
click at [854, 311] on input "True" at bounding box center [853, 305] width 14 height 12
radio input "true"
click at [854, 424] on label "True" at bounding box center [901, 402] width 131 height 43
click at [854, 409] on input "True" at bounding box center [853, 403] width 14 height 12
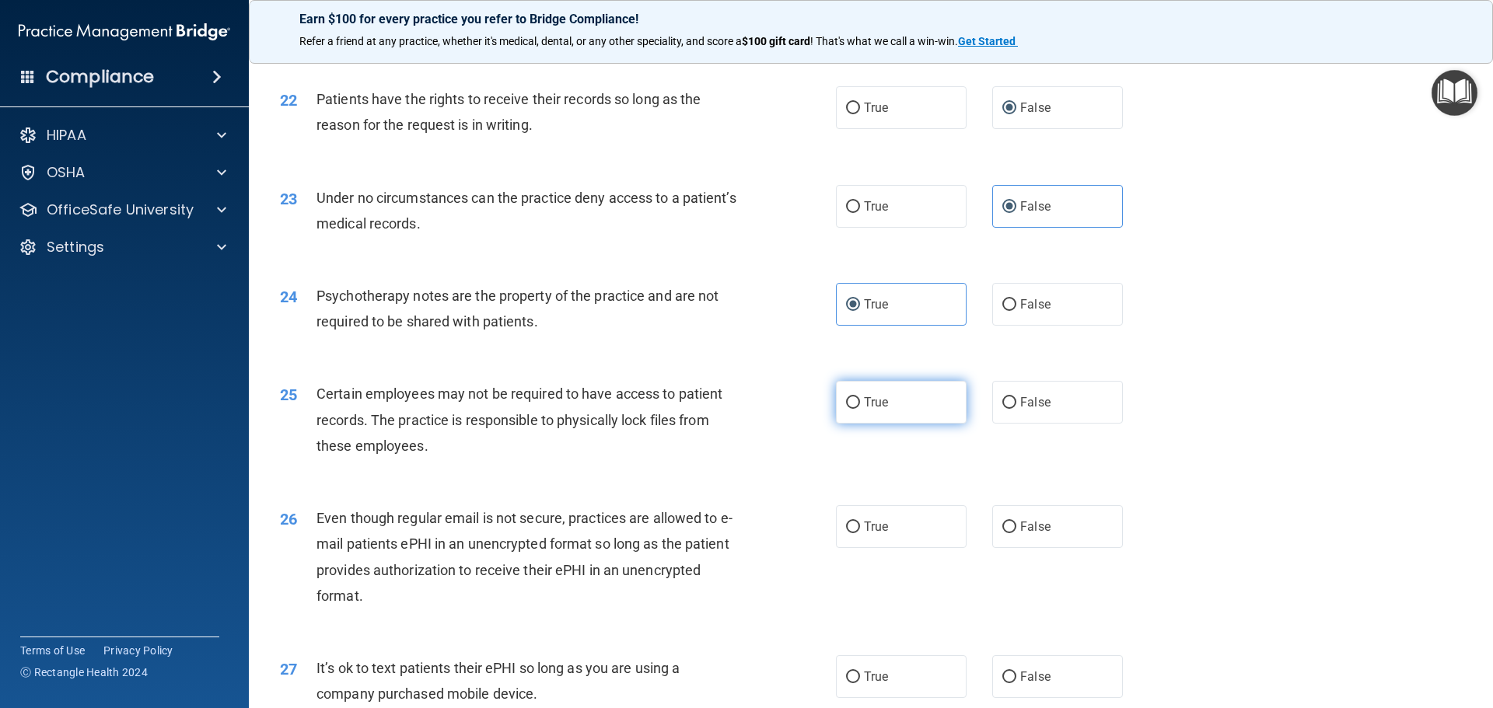
radio input "true"
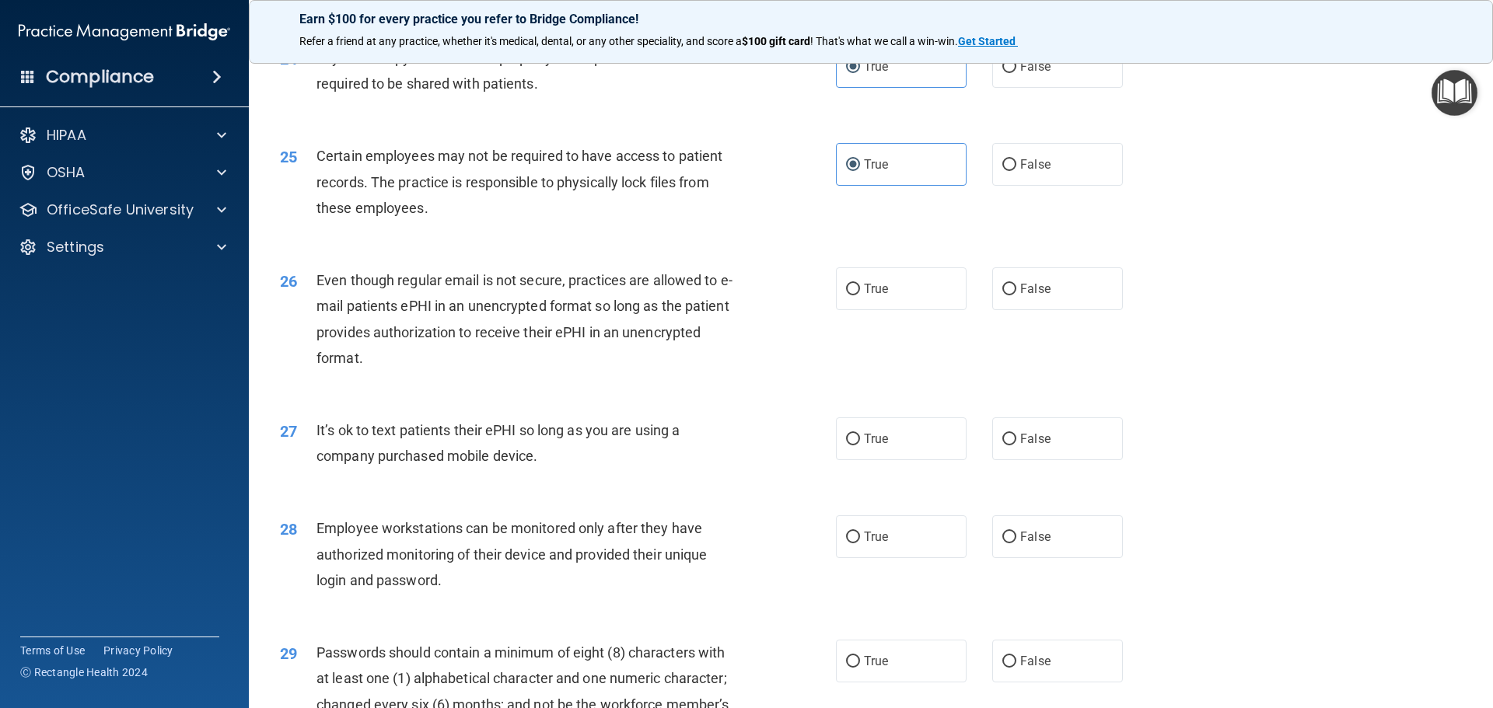
scroll to position [2954, 0]
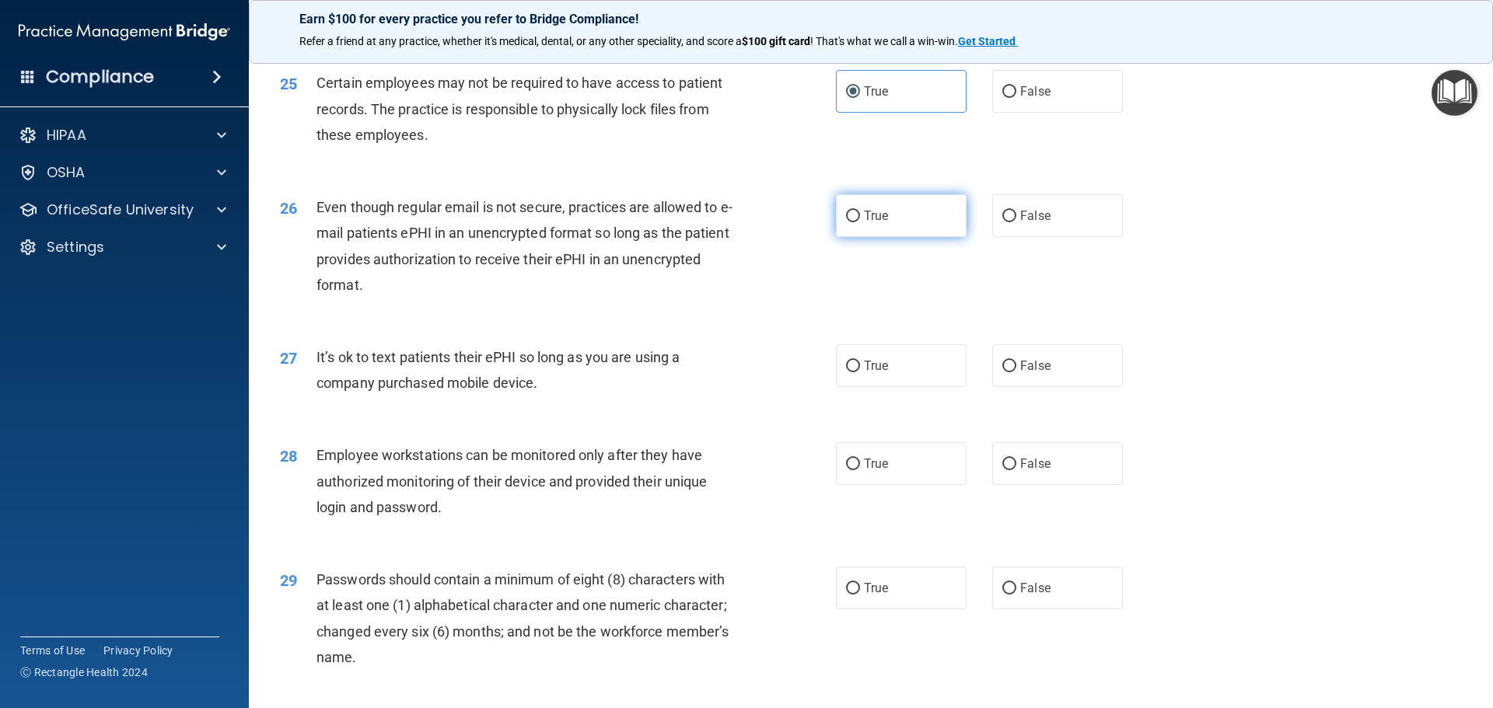
click at [846, 222] on input "True" at bounding box center [853, 217] width 14 height 12
radio input "true"
click at [1002, 372] on input "False" at bounding box center [1009, 367] width 14 height 12
radio input "true"
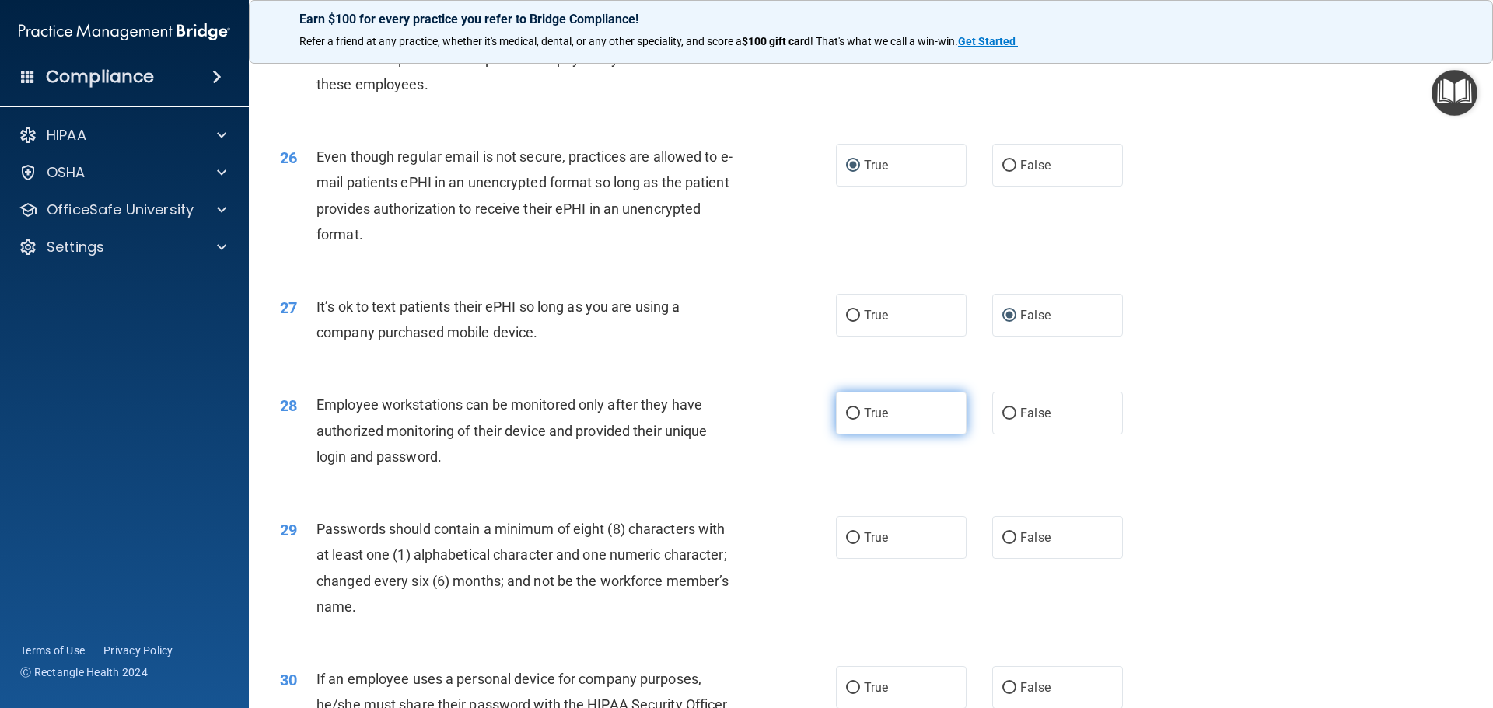
scroll to position [3032, 0]
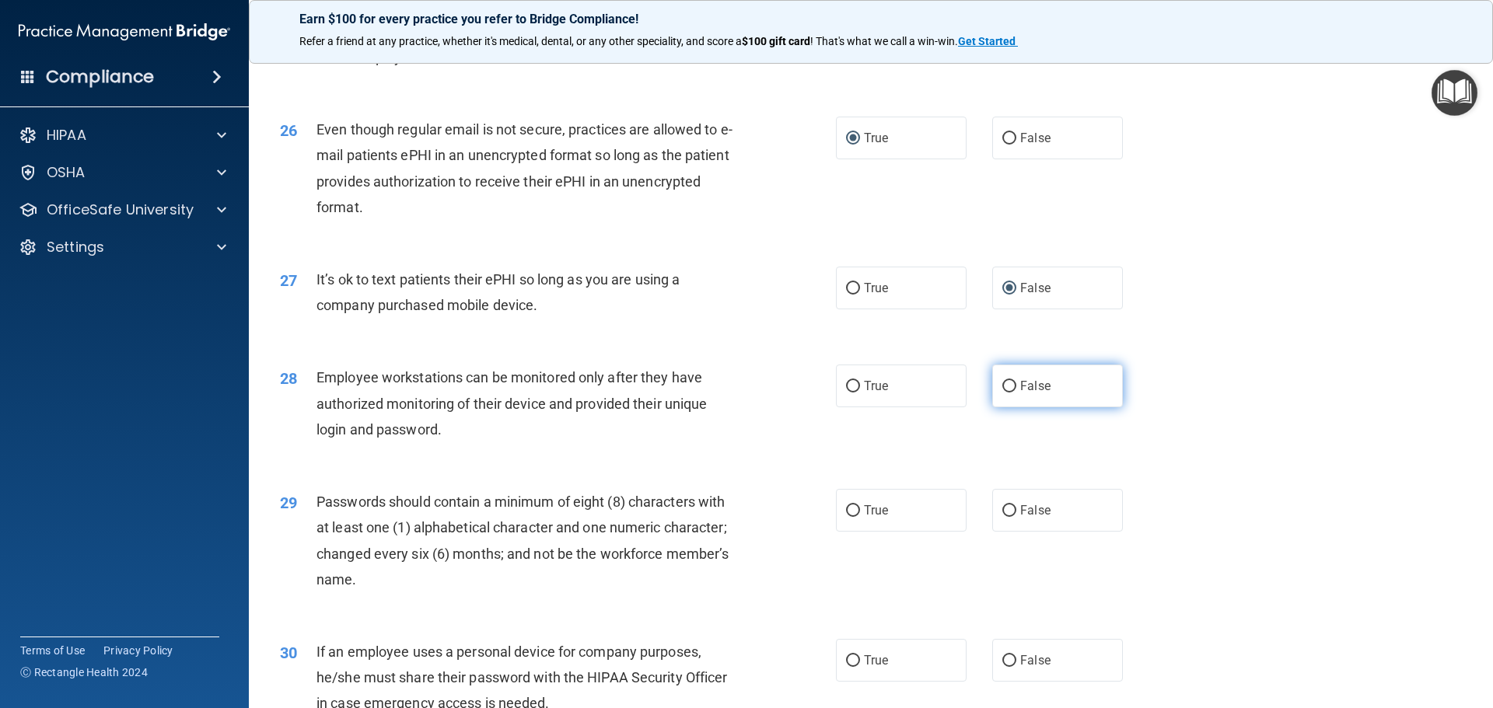
click at [1002, 393] on input "False" at bounding box center [1009, 387] width 14 height 12
radio input "true"
click at [854, 517] on input "True" at bounding box center [853, 511] width 14 height 12
radio input "true"
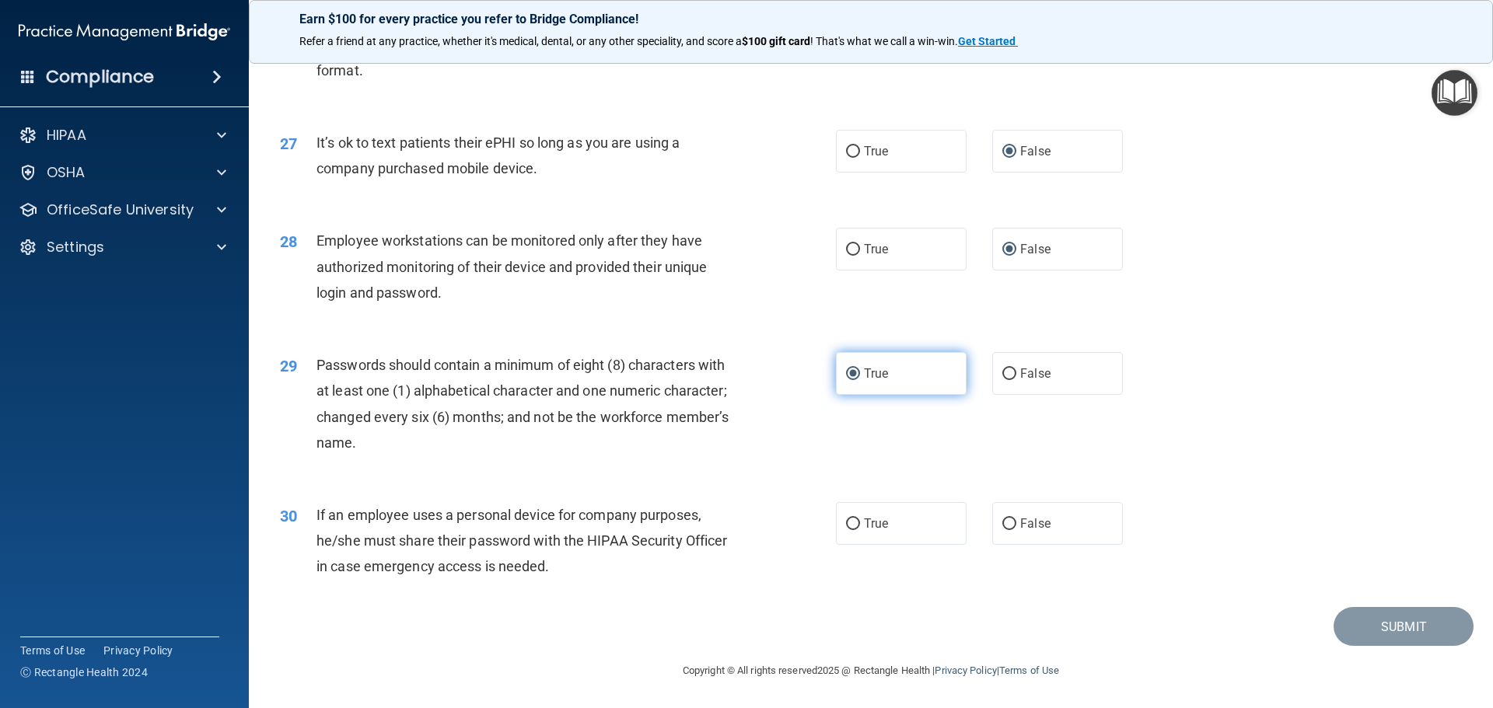
scroll to position [3194, 0]
click at [1002, 525] on input "False" at bounding box center [1009, 525] width 14 height 12
radio input "true"
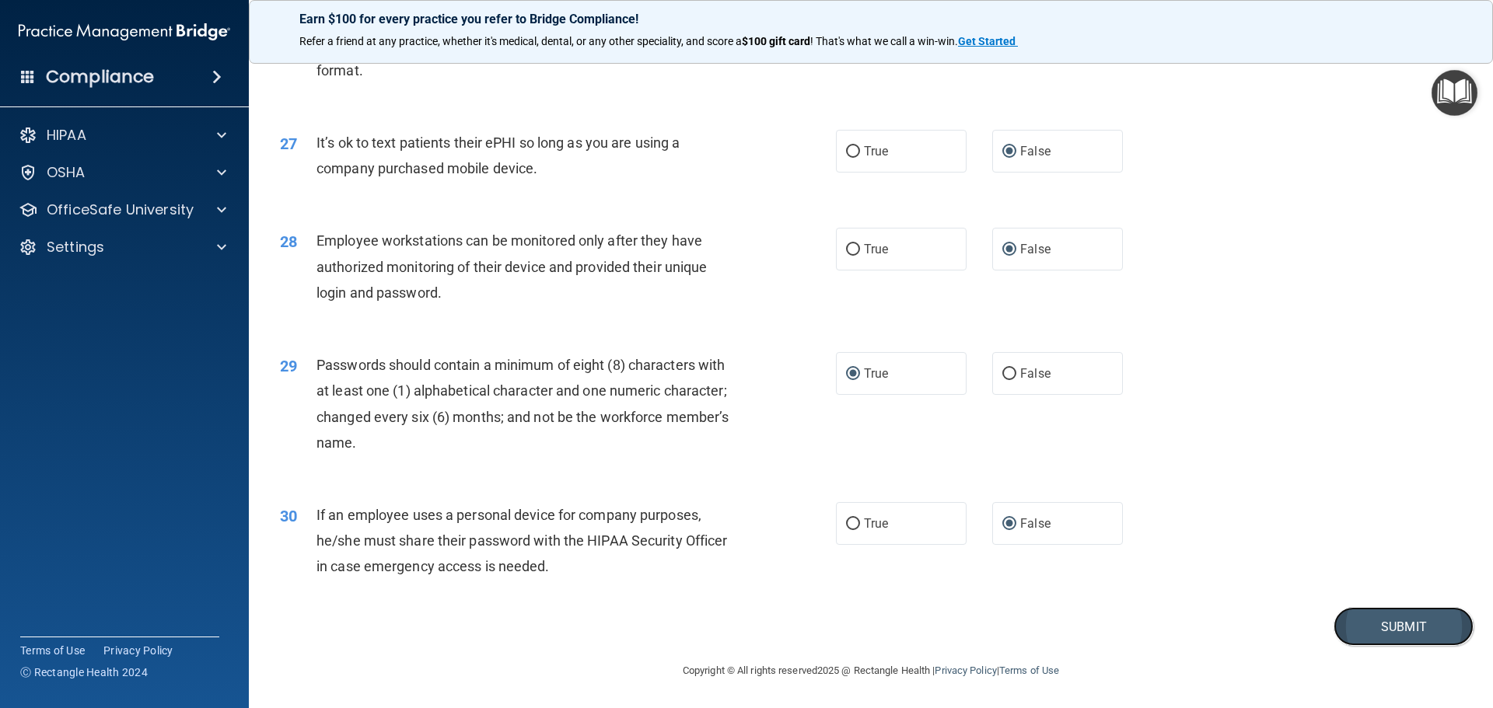
click at [1395, 623] on button "Submit" at bounding box center [1403, 627] width 140 height 40
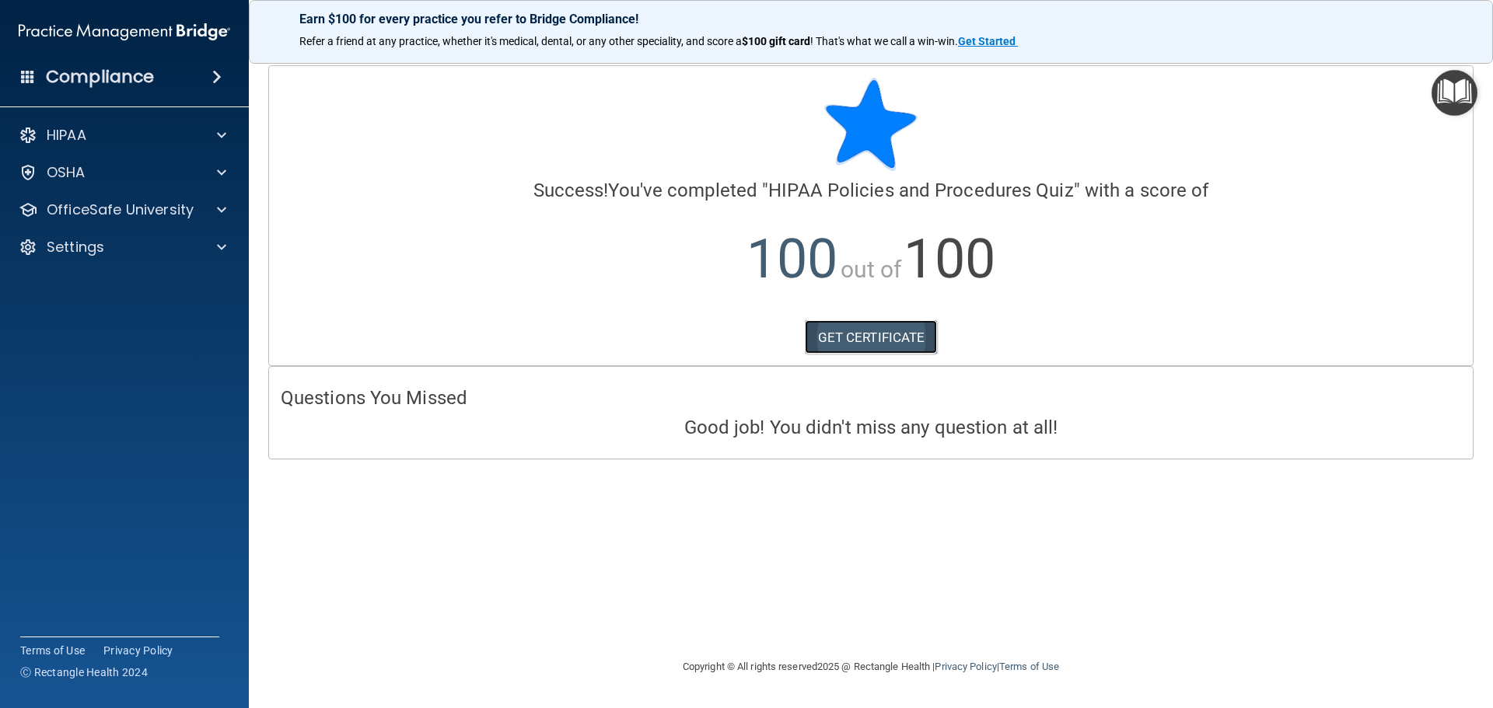
click at [885, 337] on link "GET CERTIFICATE" at bounding box center [871, 337] width 133 height 34
click at [141, 201] on p "OfficeSafe University" at bounding box center [120, 210] width 147 height 19
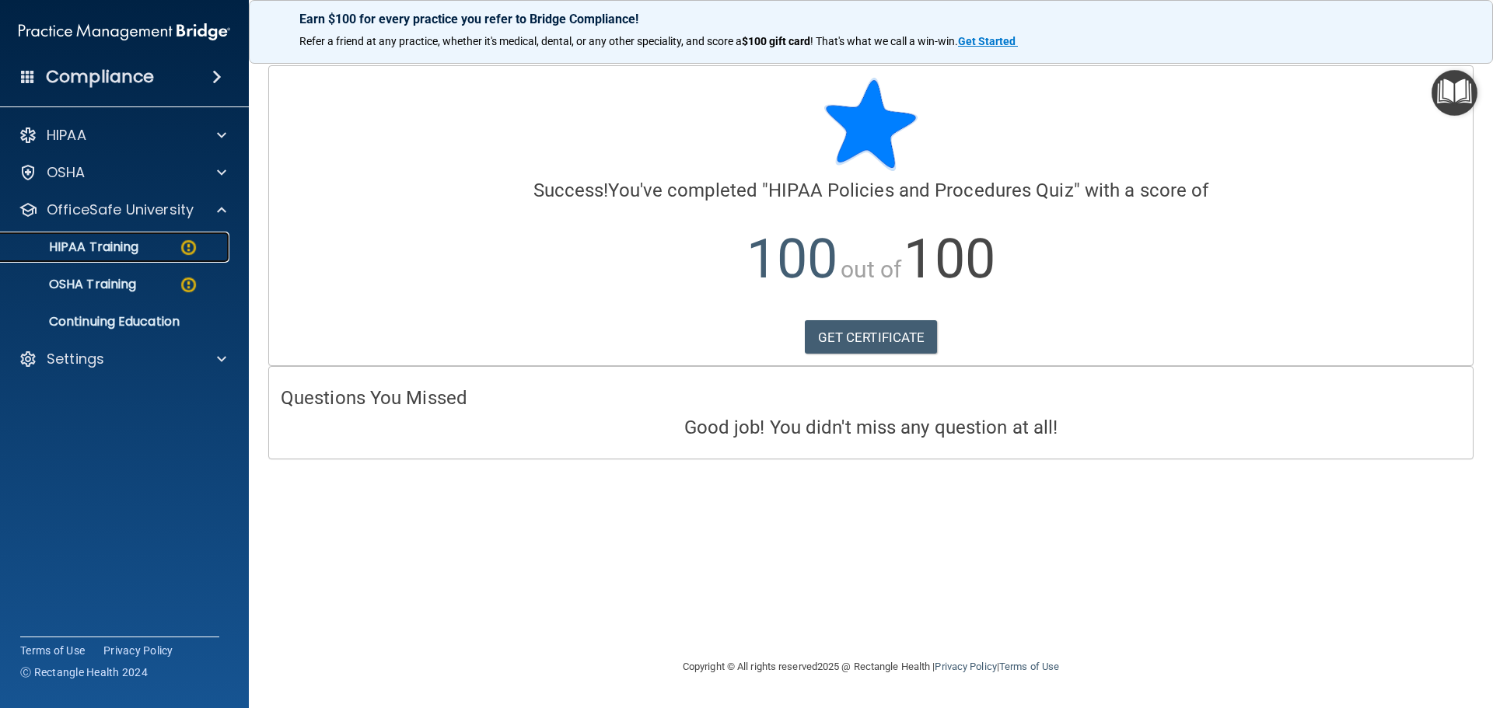
click at [127, 244] on p "HIPAA Training" at bounding box center [74, 247] width 128 height 16
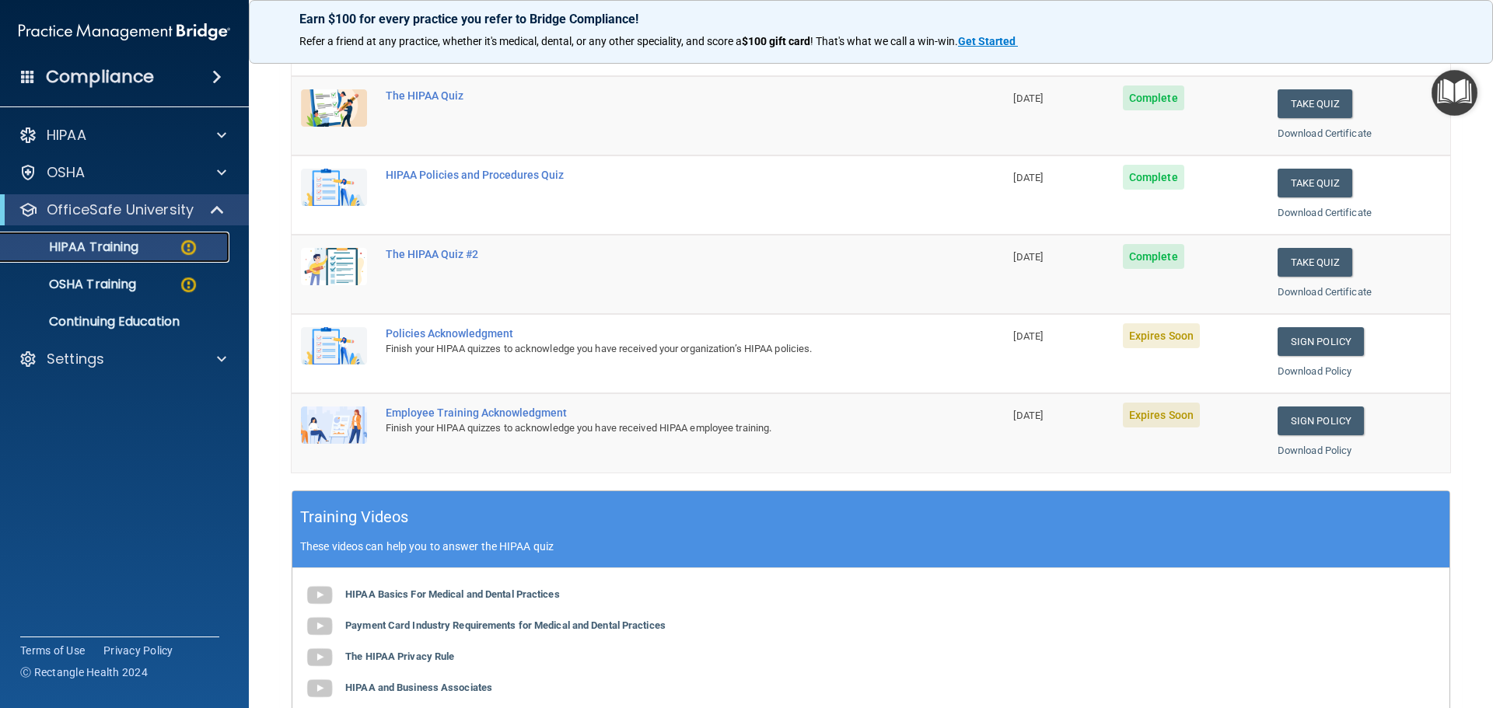
scroll to position [233, 0]
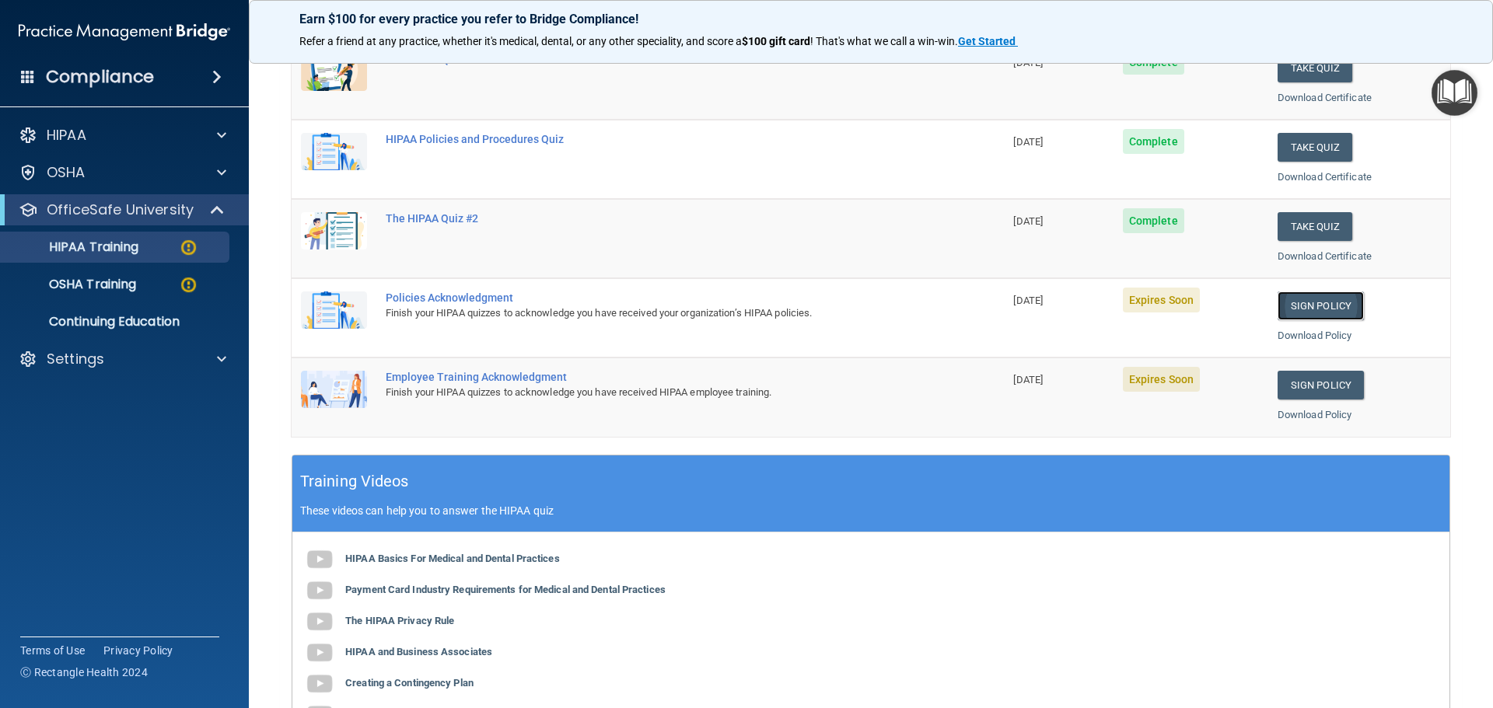
click at [1294, 306] on link "Sign Policy" at bounding box center [1320, 306] width 86 height 29
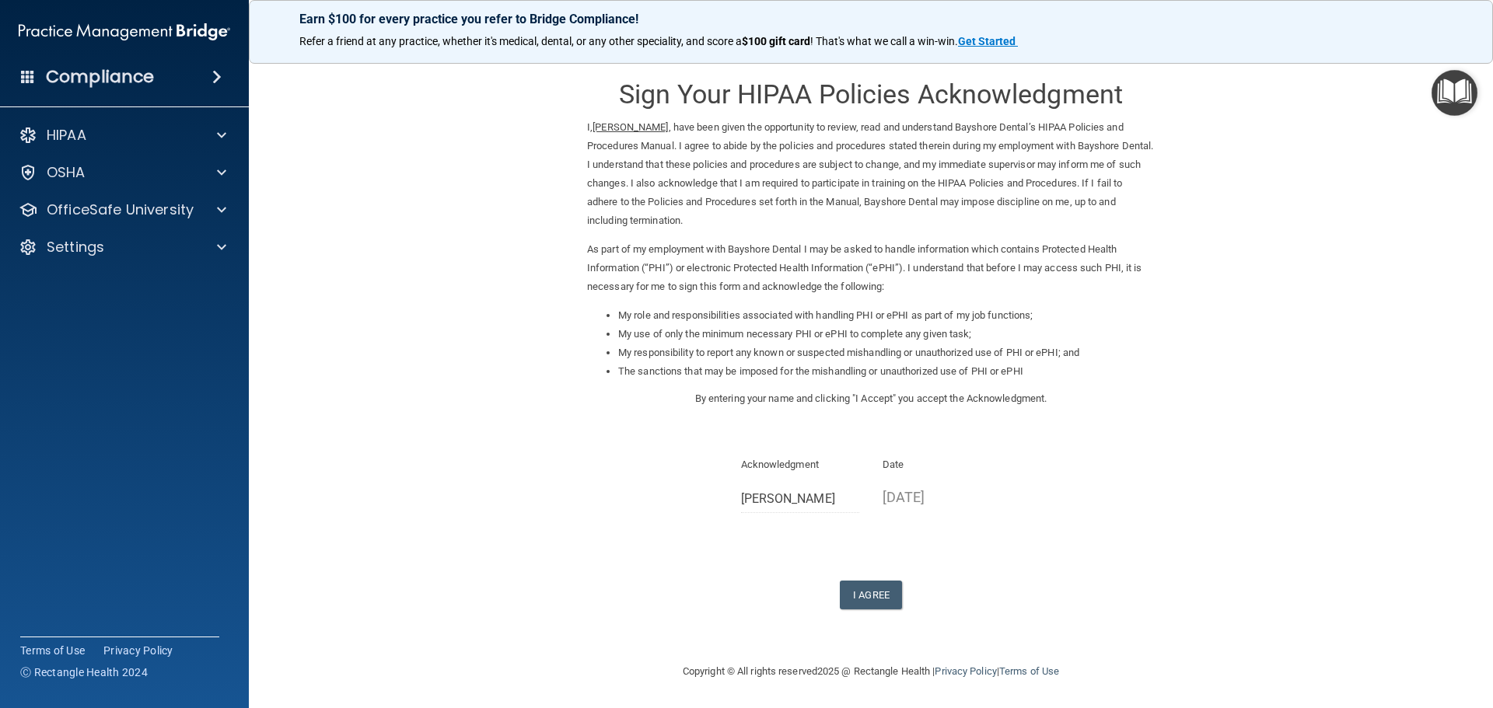
scroll to position [4, 0]
click at [864, 588] on button "I Agree" at bounding box center [871, 594] width 62 height 29
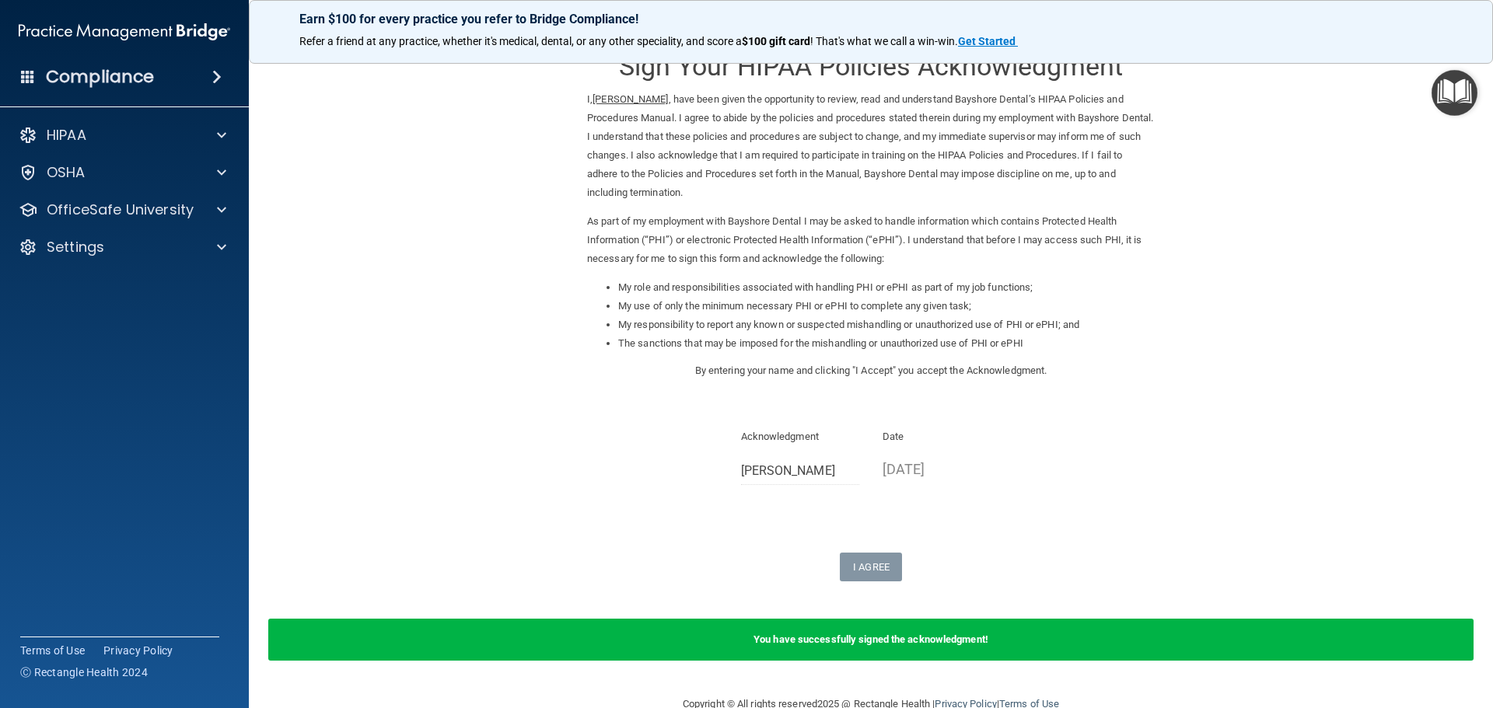
scroll to position [0, 0]
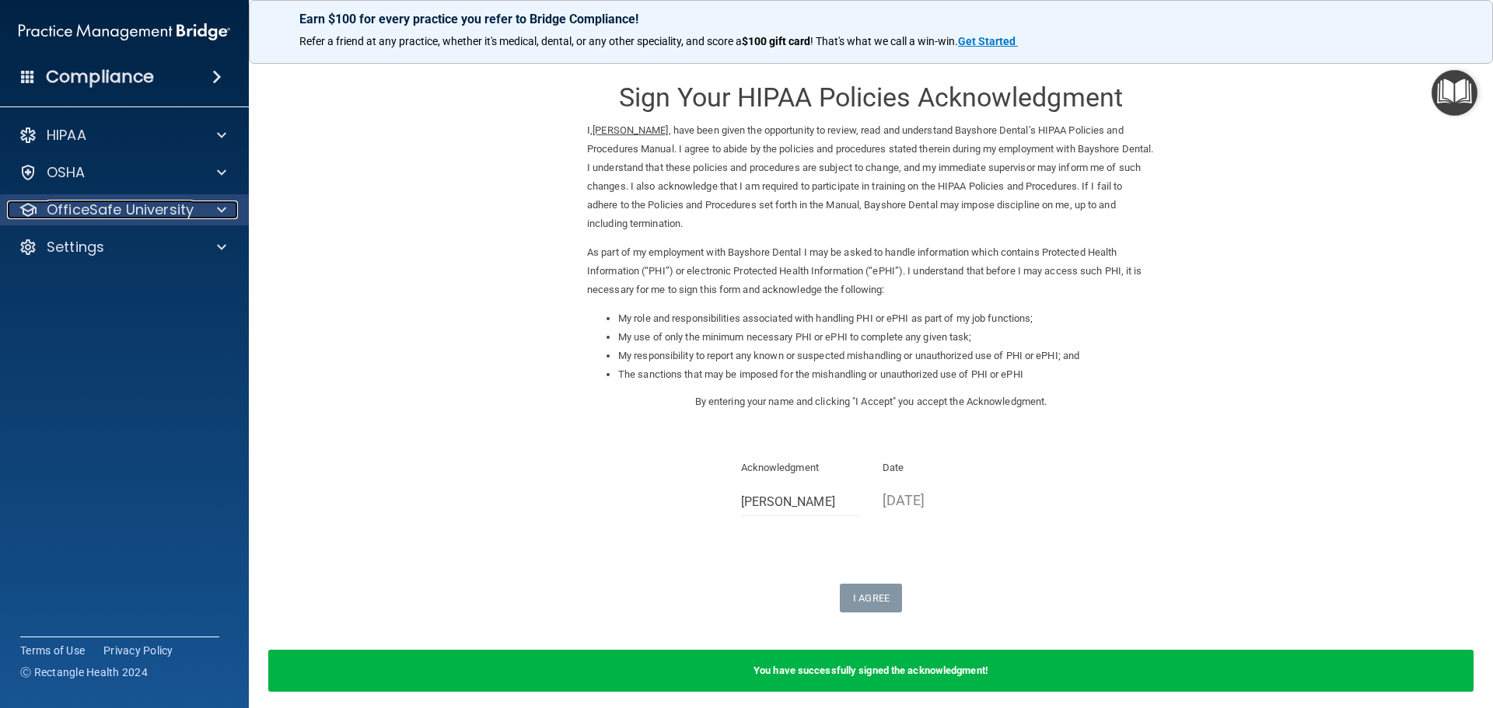
click at [166, 212] on p "OfficeSafe University" at bounding box center [120, 210] width 147 height 19
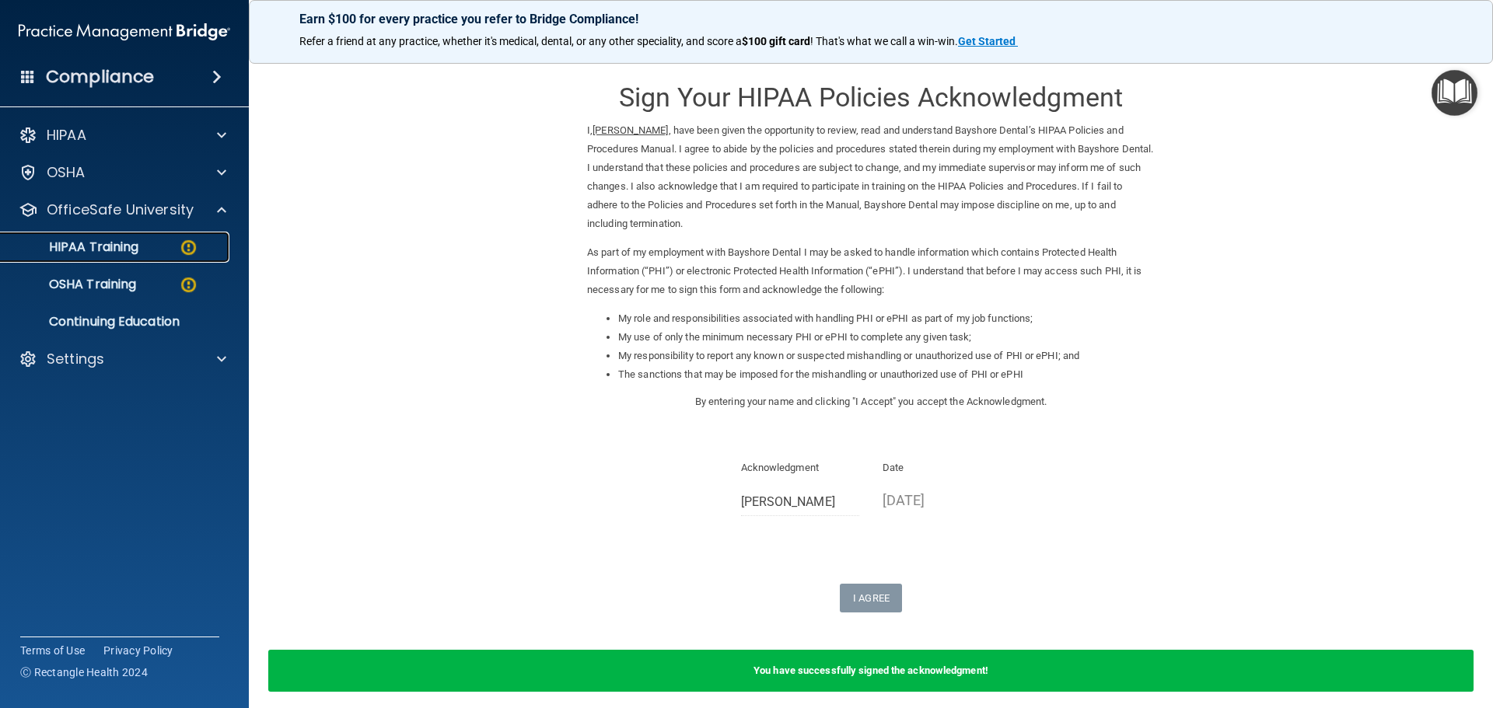
click at [151, 247] on div "HIPAA Training" at bounding box center [116, 247] width 212 height 16
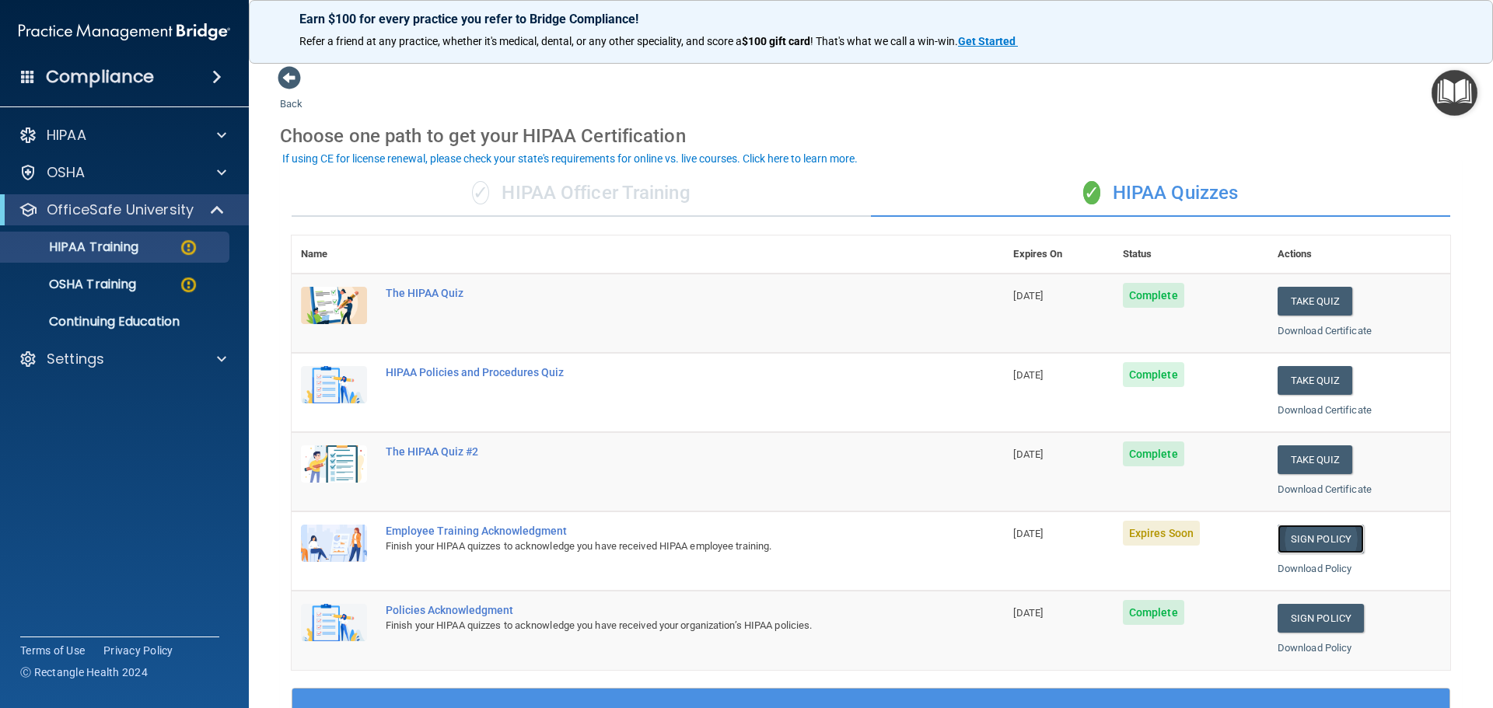
click at [1323, 537] on link "Sign Policy" at bounding box center [1320, 539] width 86 height 29
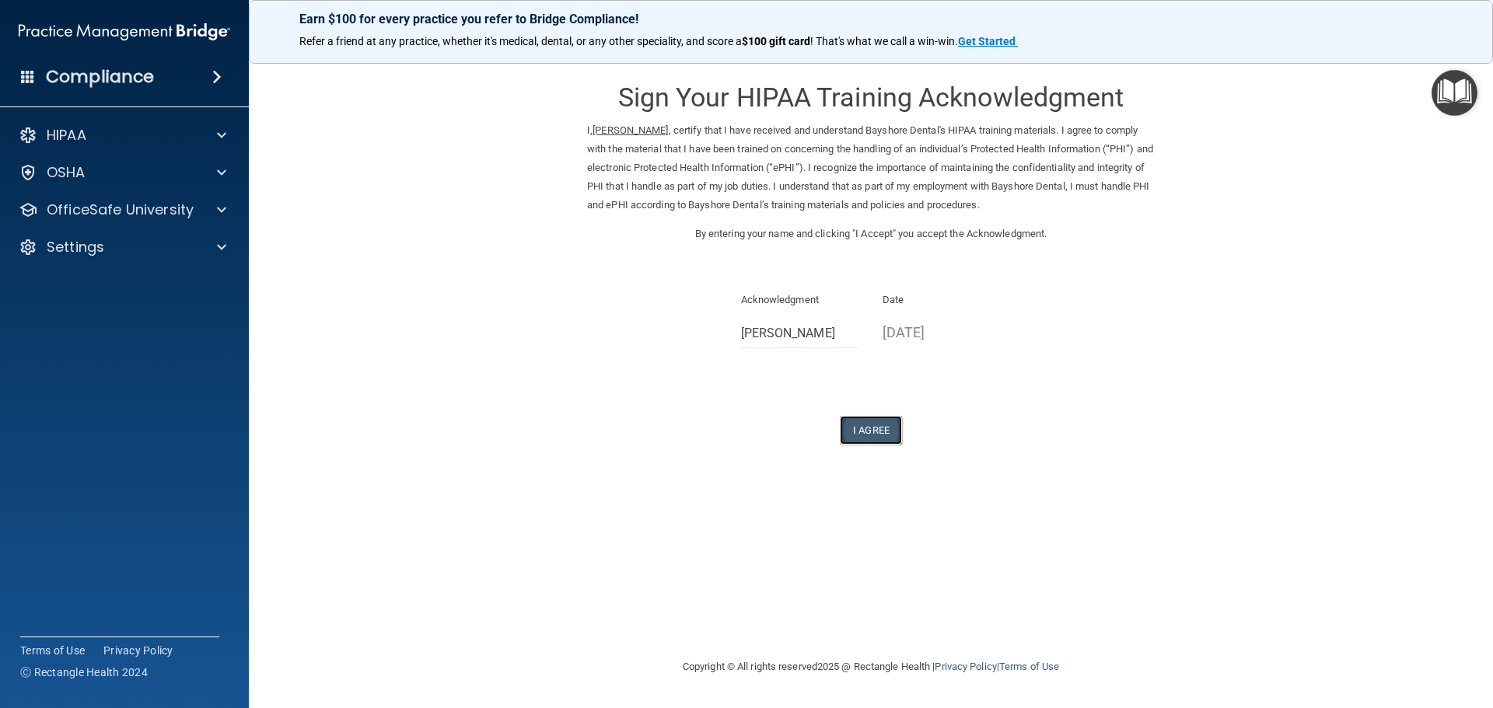
click at [878, 425] on button "I Agree" at bounding box center [871, 430] width 62 height 29
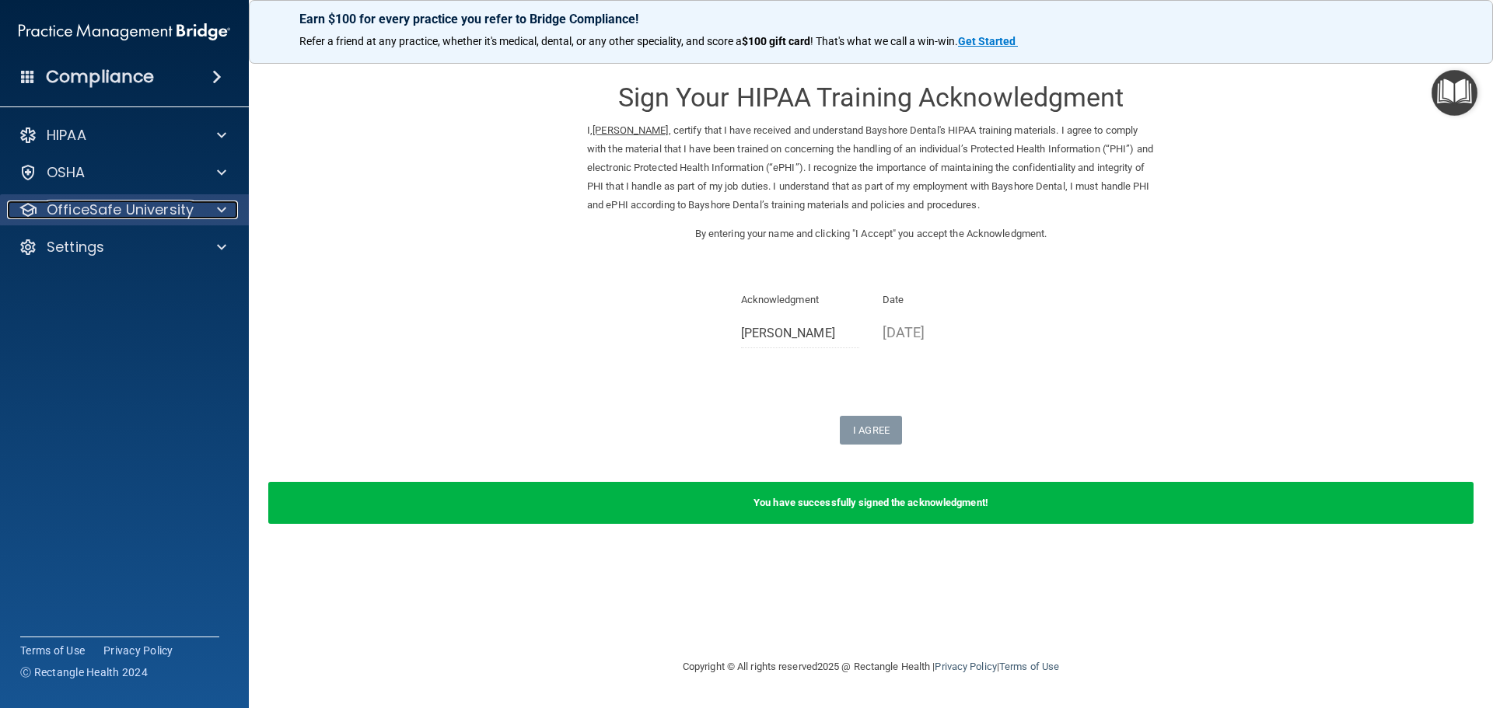
click at [168, 213] on p "OfficeSafe University" at bounding box center [120, 210] width 147 height 19
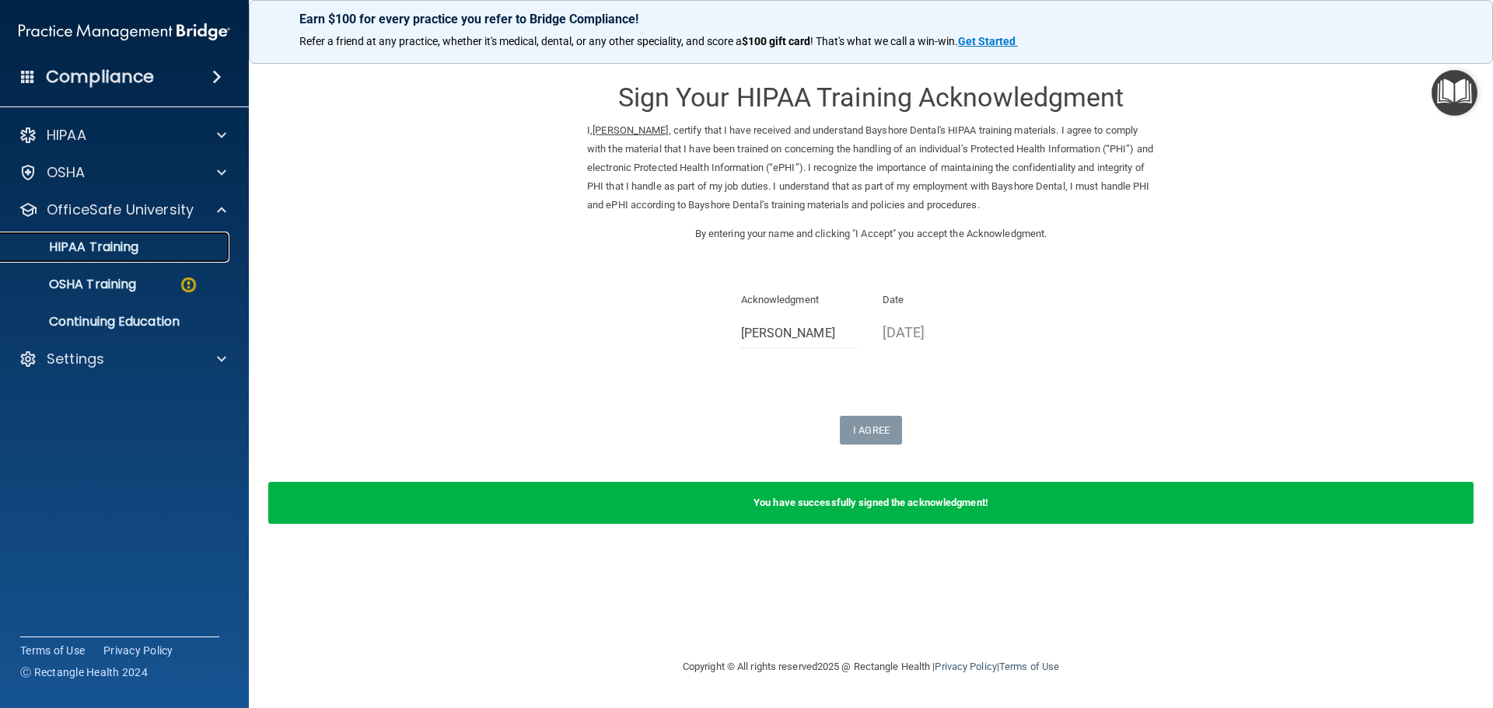
click at [121, 254] on p "HIPAA Training" at bounding box center [74, 247] width 128 height 16
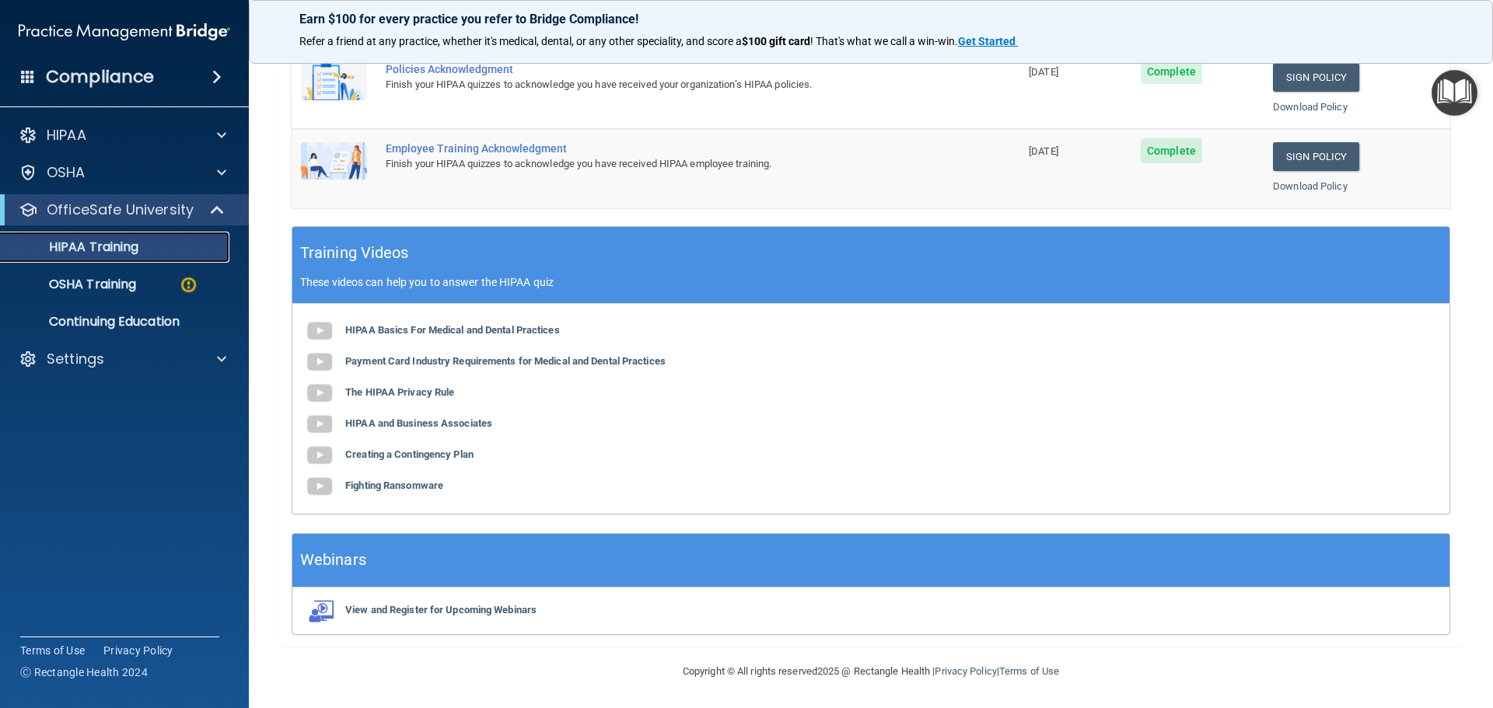
scroll to position [463, 0]
click at [114, 289] on p "OSHA Training" at bounding box center [73, 285] width 126 height 16
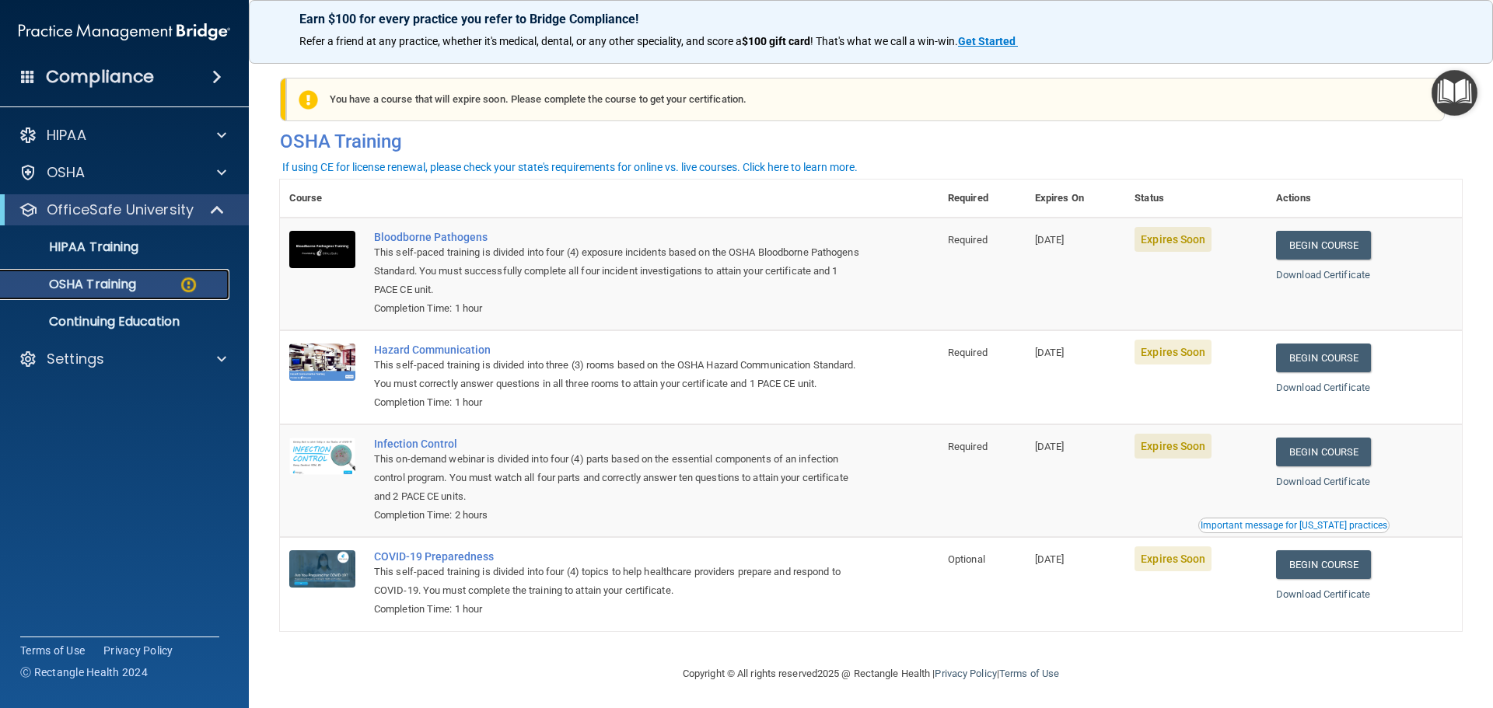
scroll to position [26, 0]
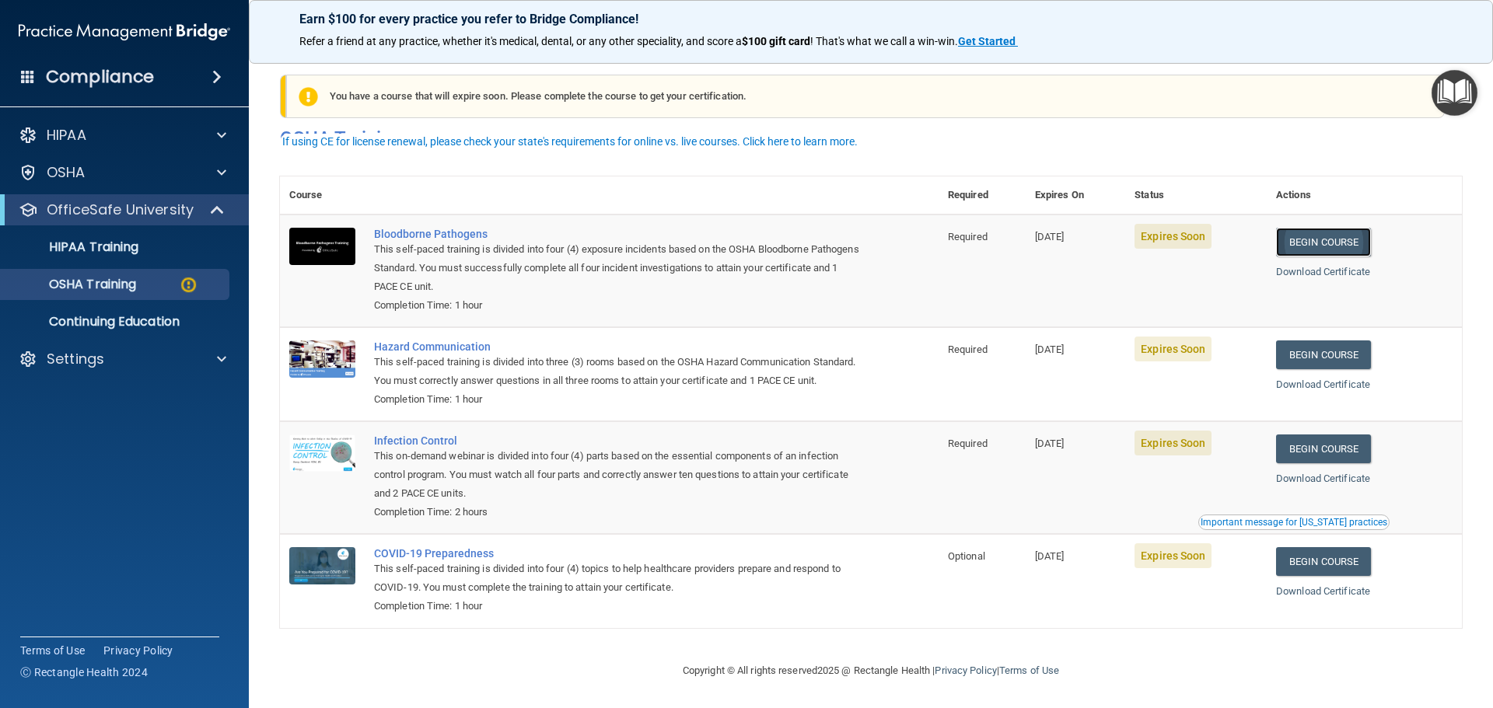
click at [1324, 228] on link "Begin Course" at bounding box center [1323, 242] width 95 height 29
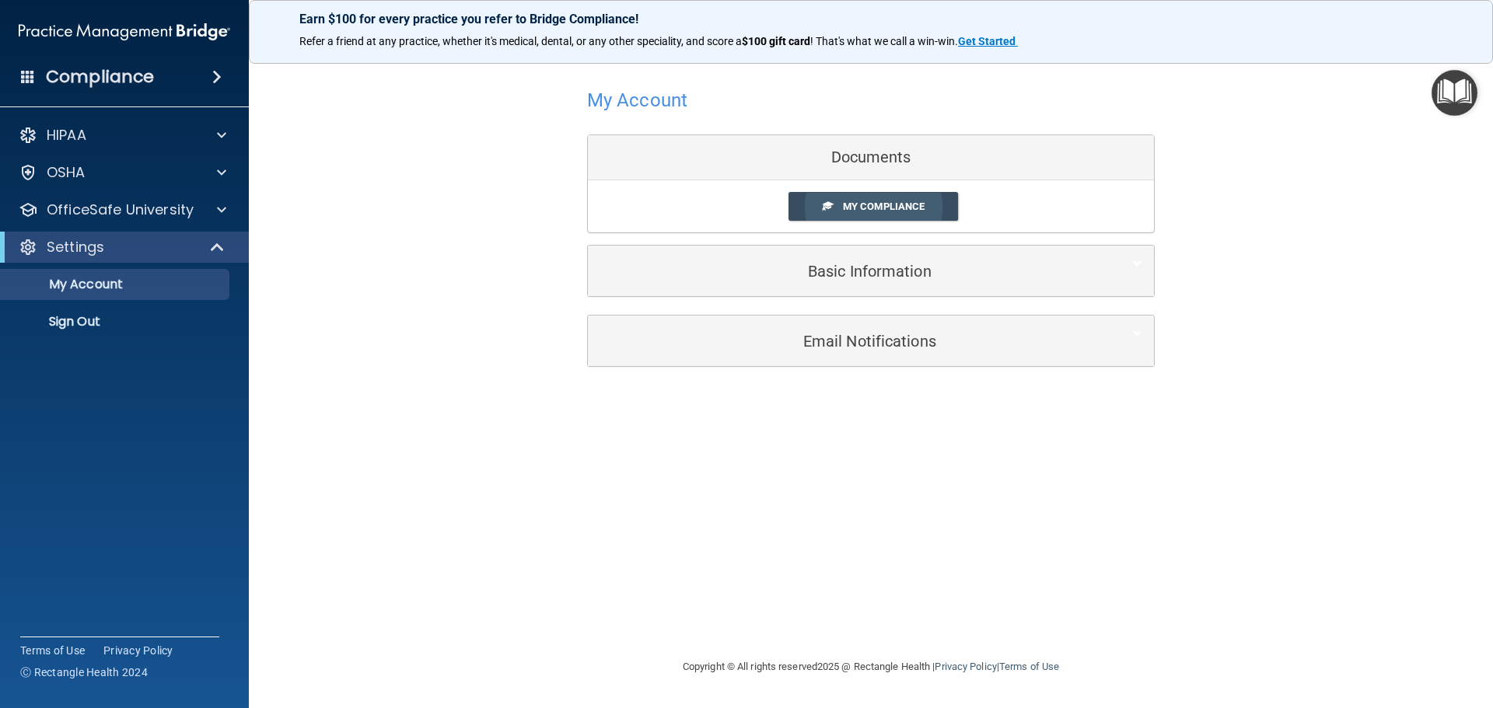
click at [910, 205] on span "My Compliance" at bounding box center [884, 207] width 82 height 12
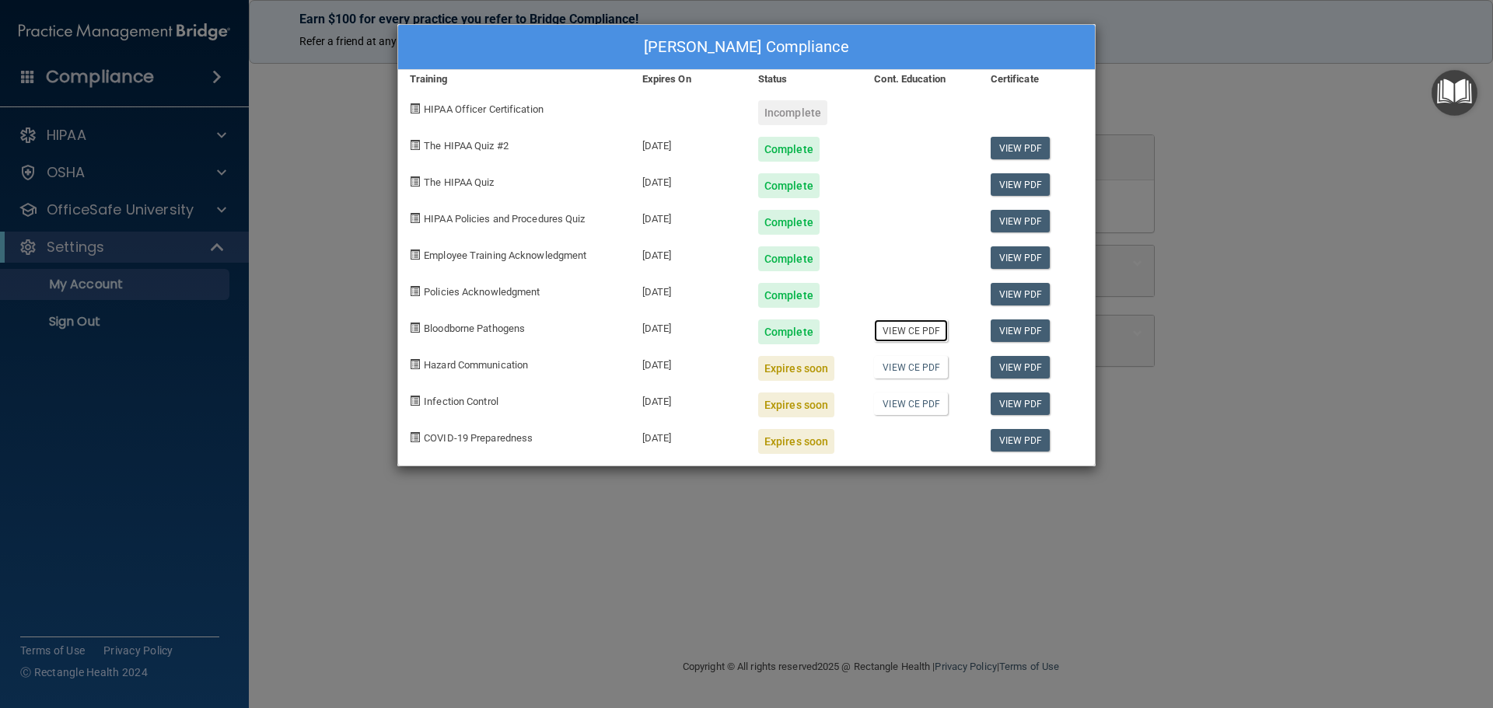
click at [917, 331] on link "View CE PDF" at bounding box center [911, 331] width 74 height 23
click at [1423, 313] on div "Maria Gonzalez's Compliance Training Expires On Status Cont. Education Certific…" at bounding box center [746, 354] width 1493 height 708
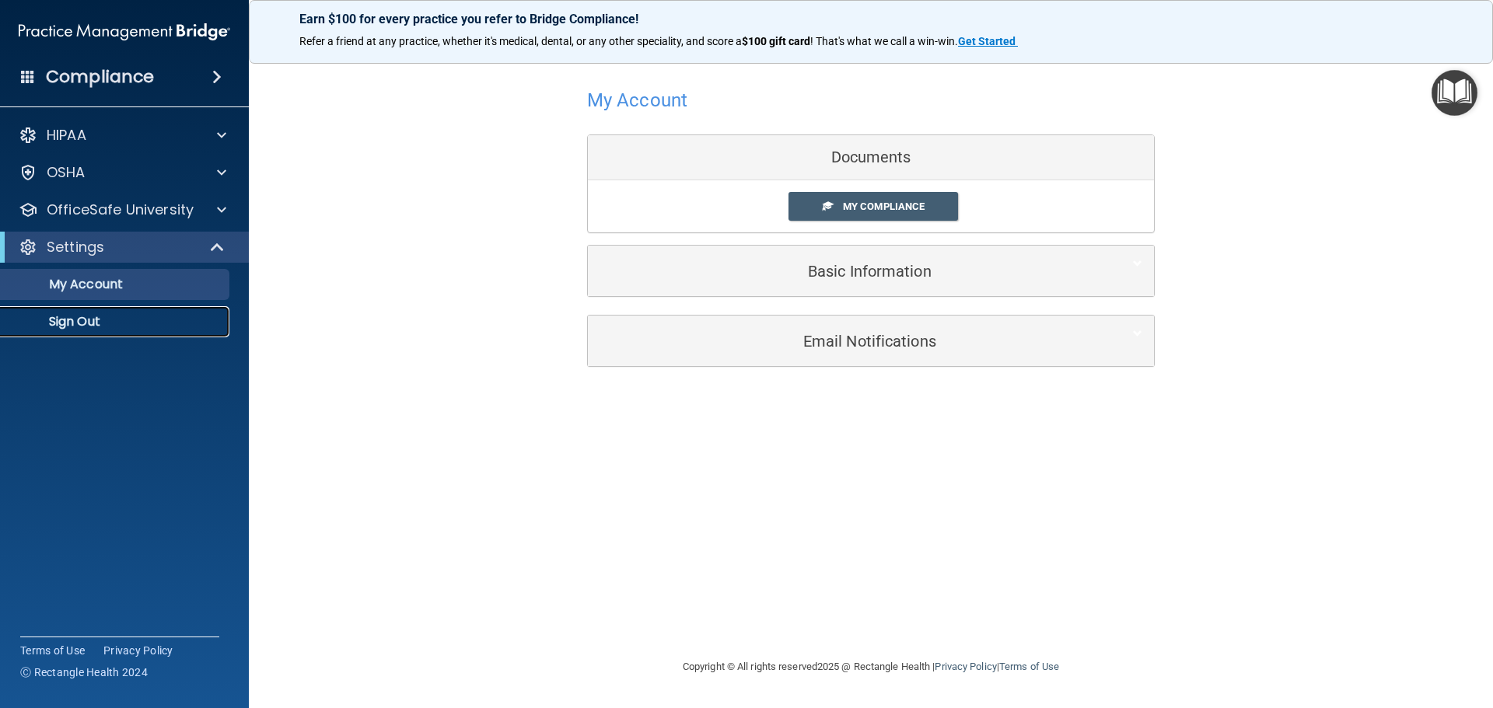
click at [79, 319] on p "Sign Out" at bounding box center [116, 322] width 212 height 16
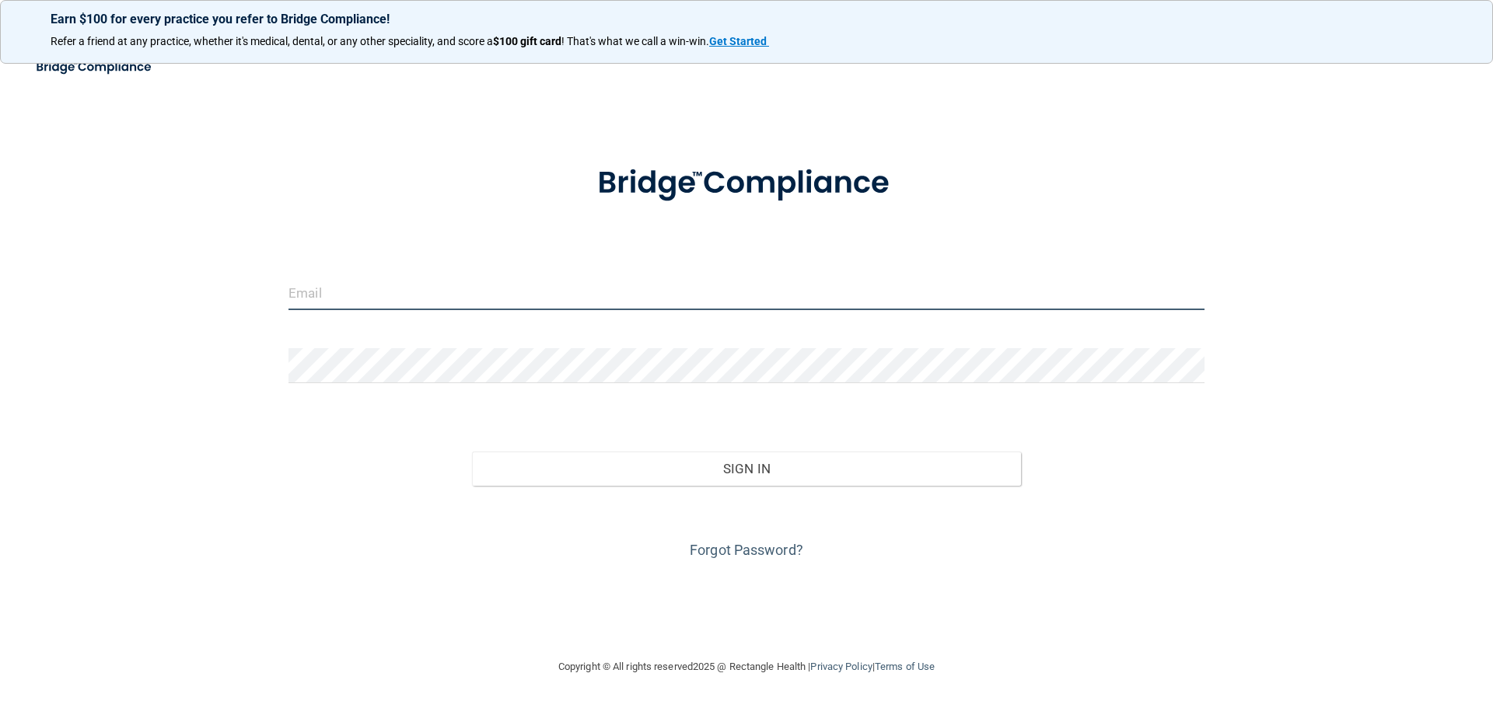
type input "[PERSON_NAME][EMAIL_ADDRESS][DOMAIN_NAME]"
